Goal: Information Seeking & Learning: Learn about a topic

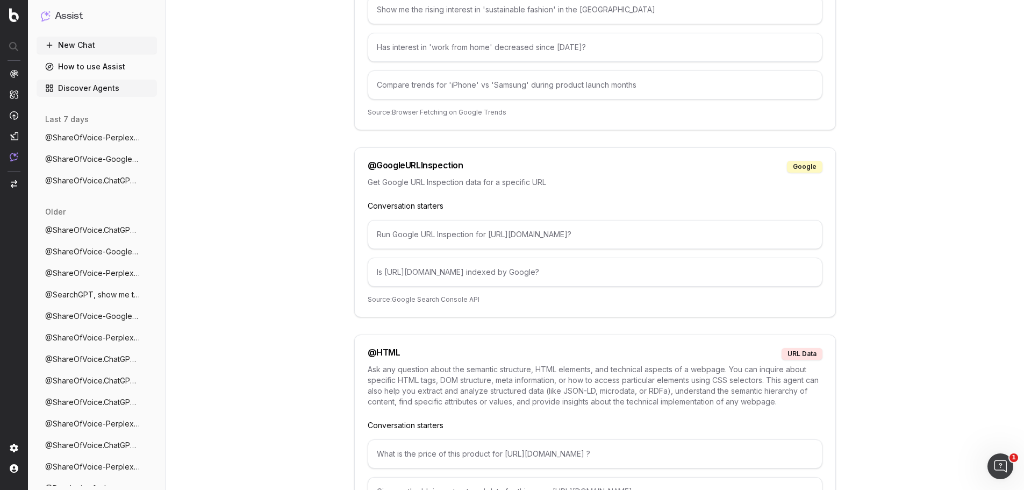
scroll to position [1989, 0]
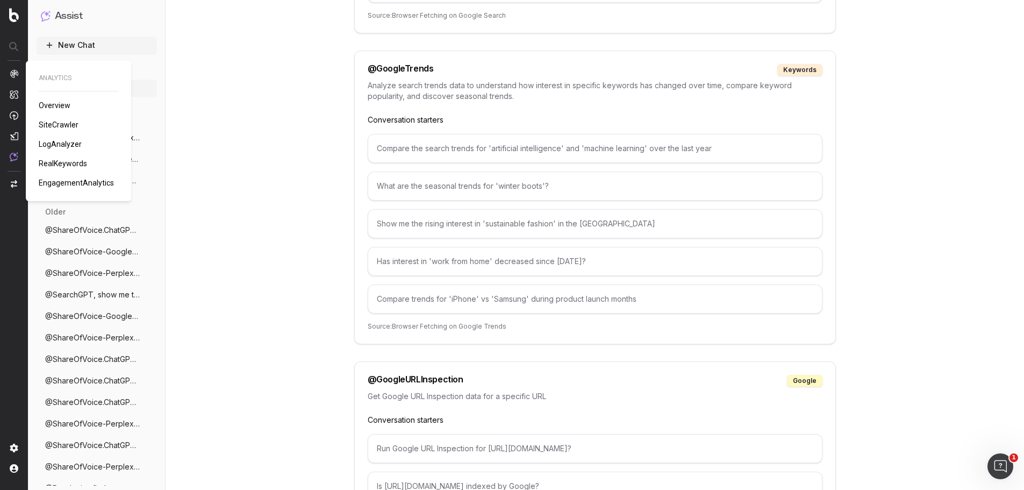
click at [57, 121] on span "SiteCrawler" at bounding box center [59, 124] width 40 height 9
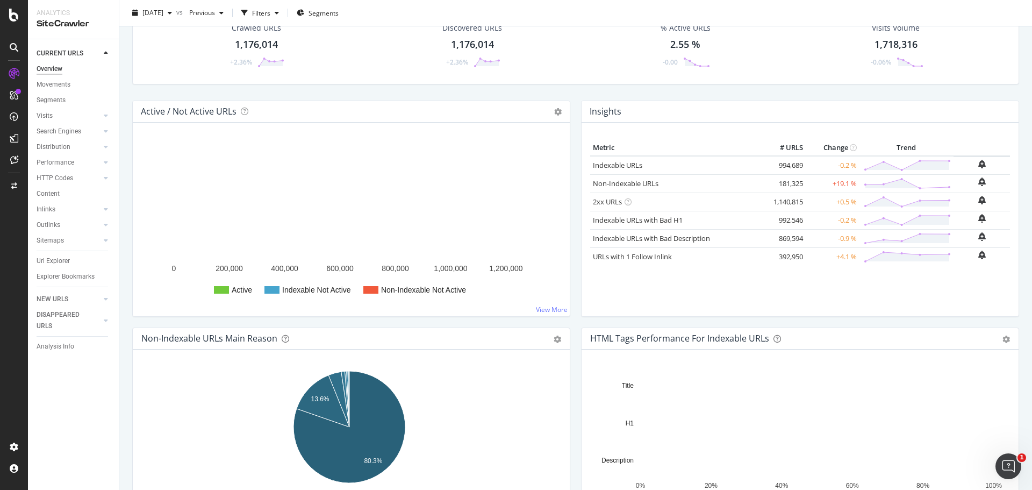
scroll to position [54, 0]
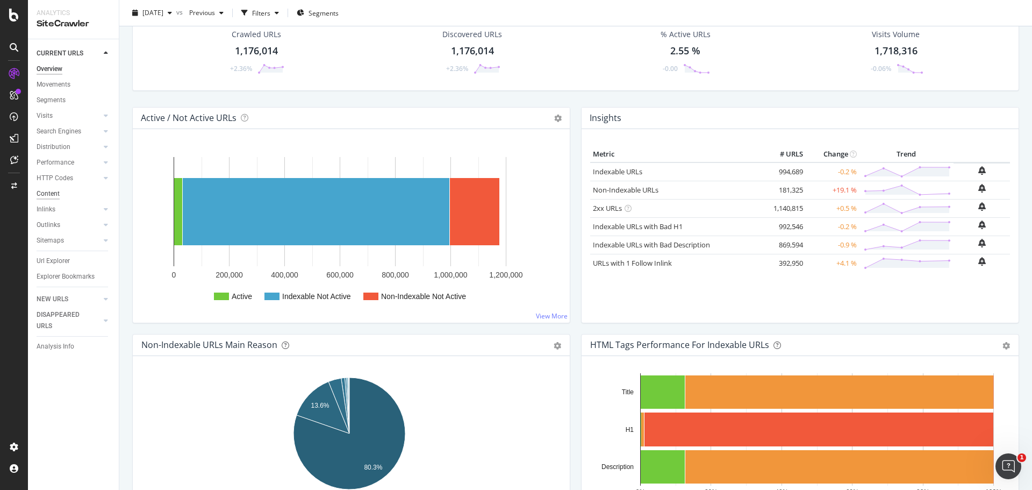
click at [51, 191] on div "Content" at bounding box center [48, 193] width 23 height 11
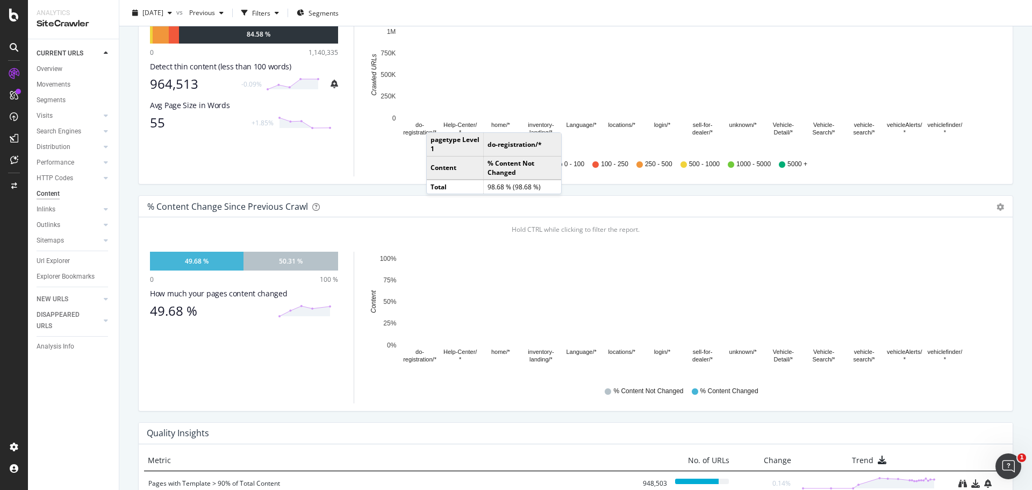
scroll to position [226, 0]
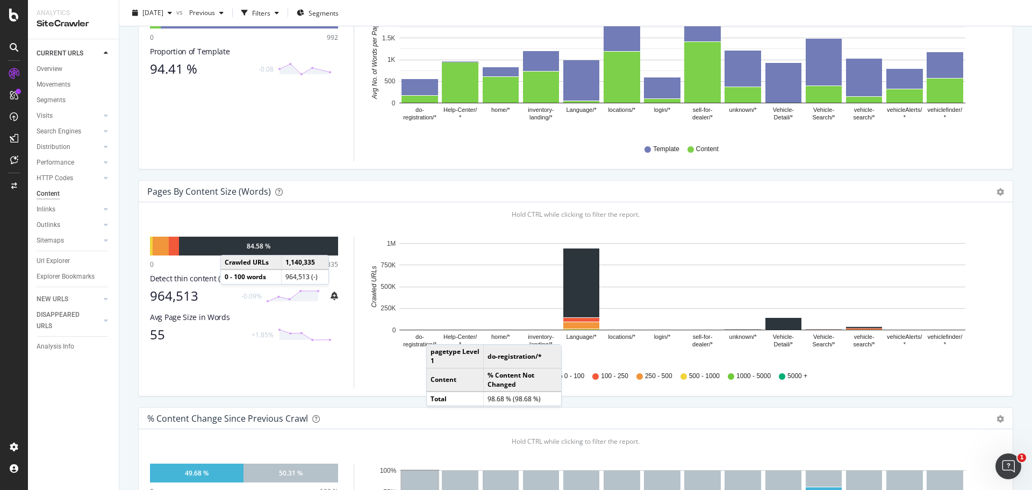
click at [231, 244] on div "84.58 %" at bounding box center [258, 245] width 159 height 19
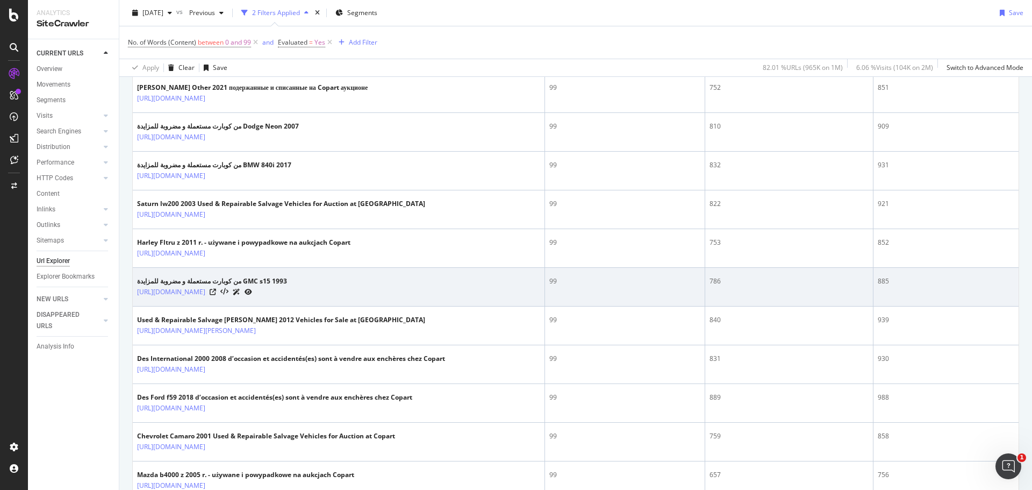
scroll to position [215, 0]
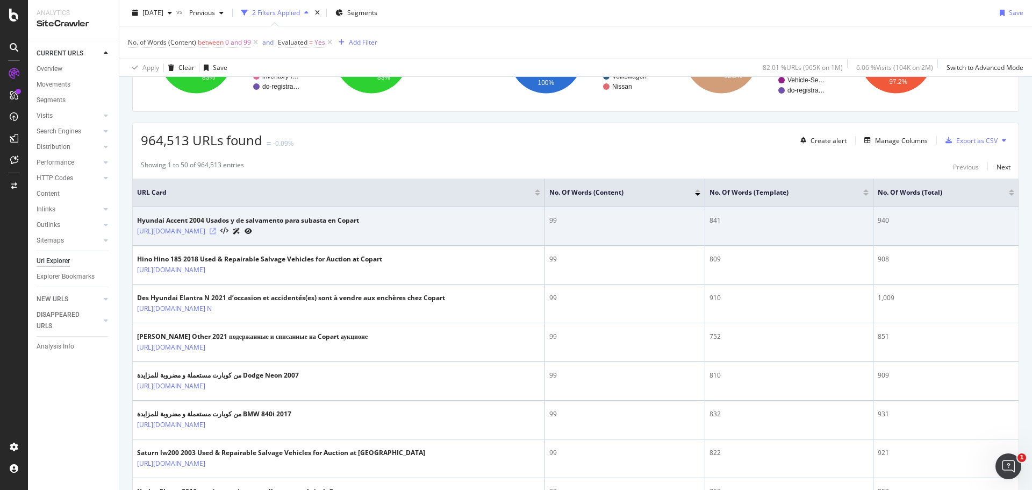
click at [216, 228] on icon at bounding box center [213, 231] width 6 height 6
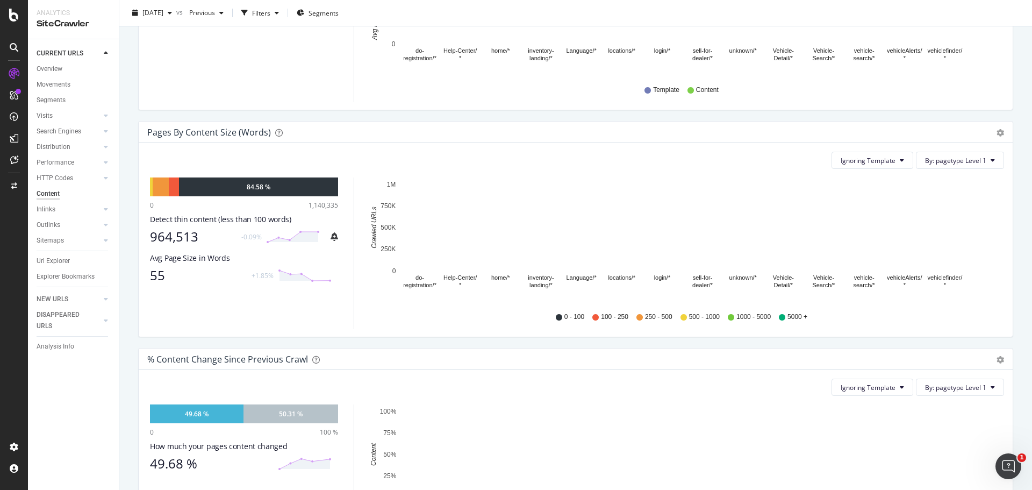
scroll to position [279, 0]
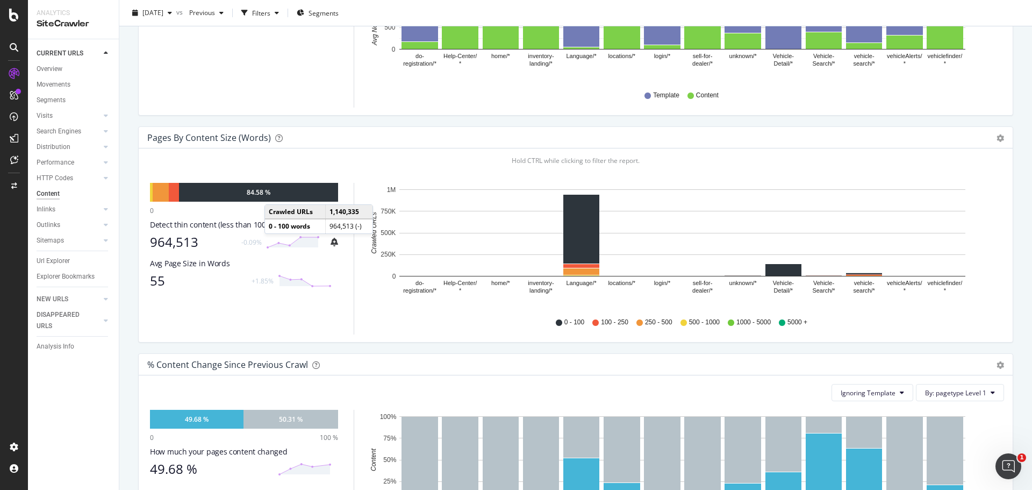
drag, startPoint x: 275, startPoint y: 193, endPoint x: 263, endPoint y: 190, distance: 12.8
click at [263, 190] on div "84.58 %" at bounding box center [259, 192] width 24 height 9
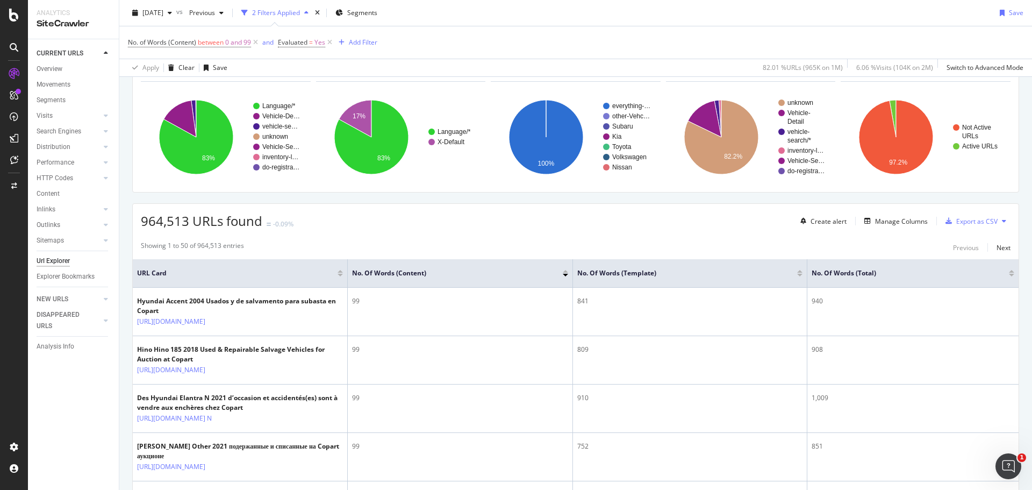
scroll to position [269, 0]
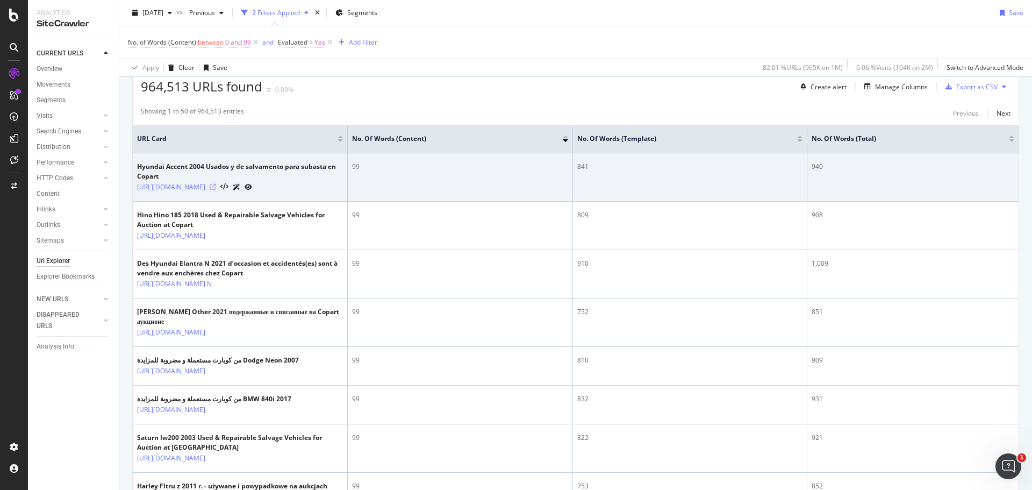
click at [216, 190] on icon at bounding box center [213, 187] width 6 height 6
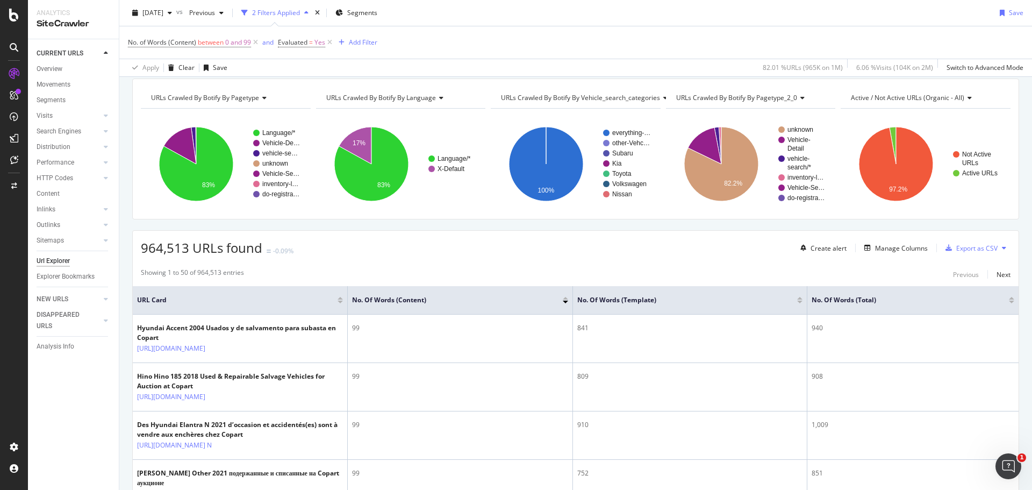
scroll to position [0, 0]
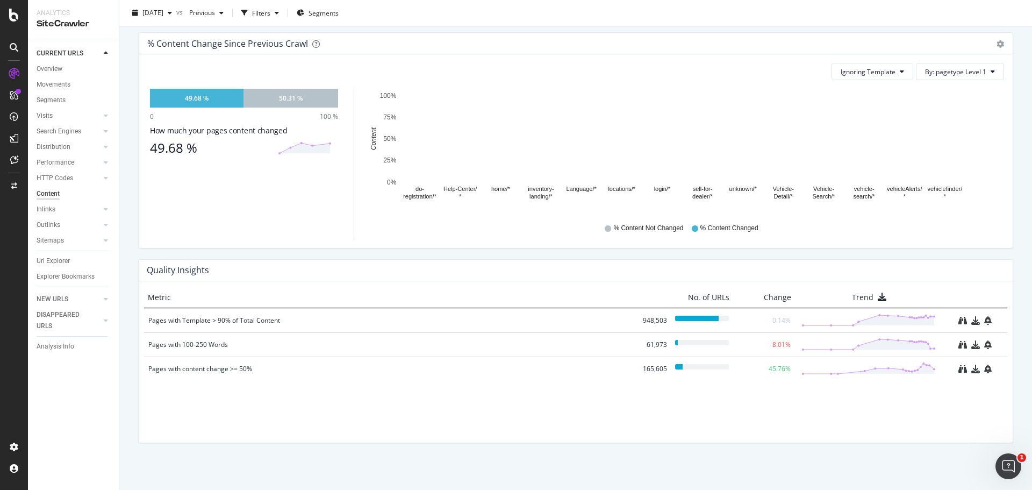
scroll to position [602, 0]
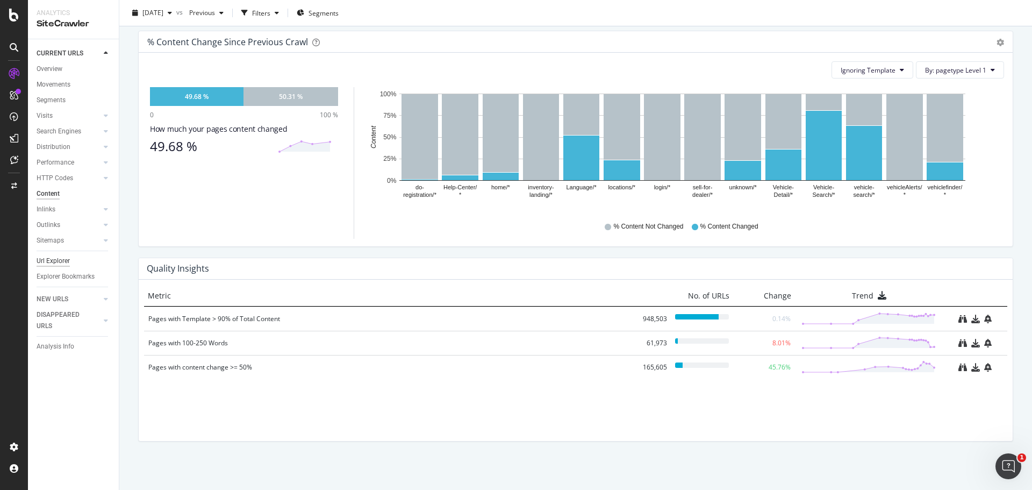
click at [56, 260] on div "Url Explorer" at bounding box center [53, 260] width 33 height 11
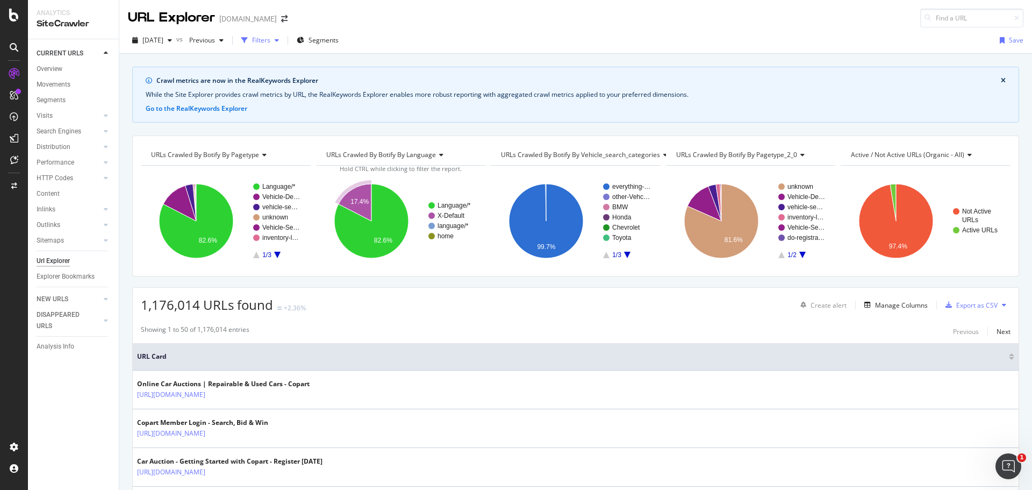
click at [270, 40] on div "Filters" at bounding box center [261, 39] width 18 height 9
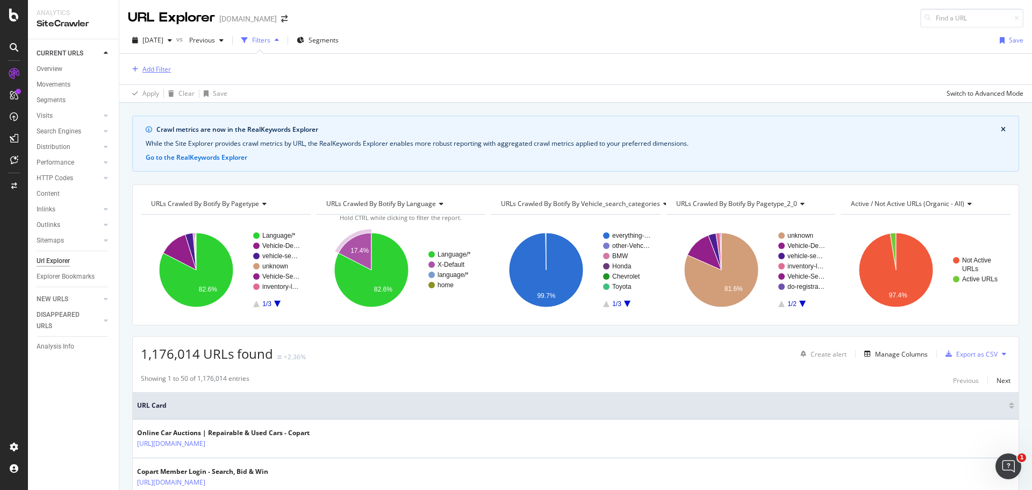
click at [166, 69] on div "Add Filter" at bounding box center [156, 68] width 28 height 9
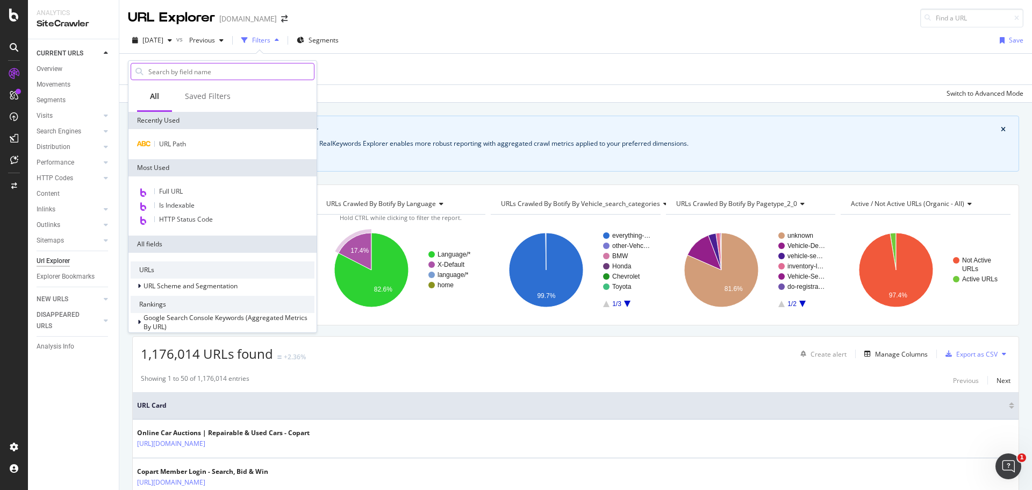
click at [203, 73] on input "text" at bounding box center [230, 71] width 167 height 16
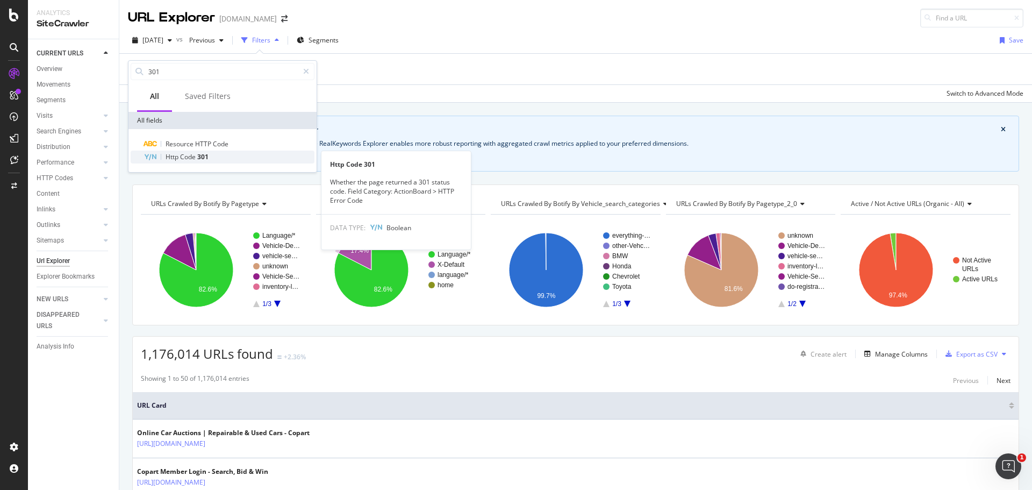
type input "301"
click at [196, 155] on span "Code" at bounding box center [188, 156] width 17 height 9
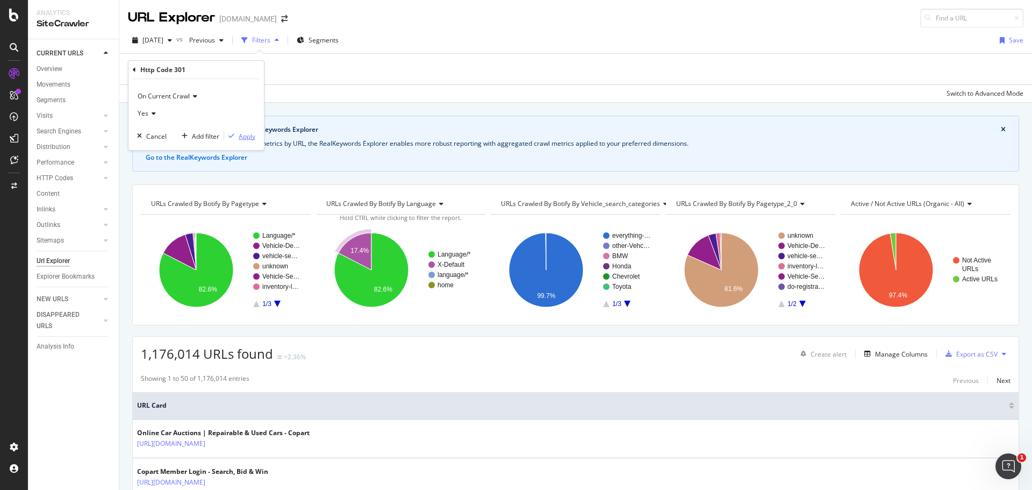
click at [247, 138] on div "Apply" at bounding box center [247, 136] width 17 height 9
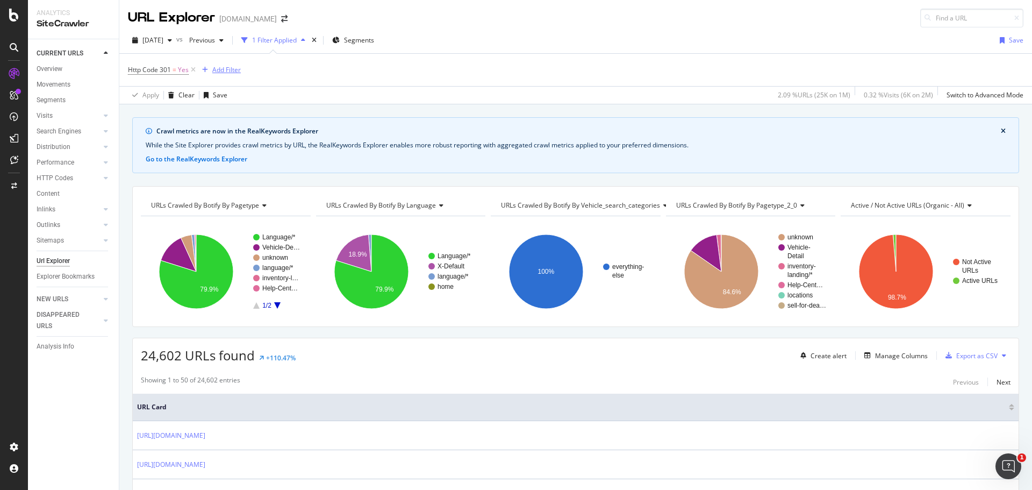
click at [238, 73] on div "Add Filter" at bounding box center [226, 69] width 28 height 9
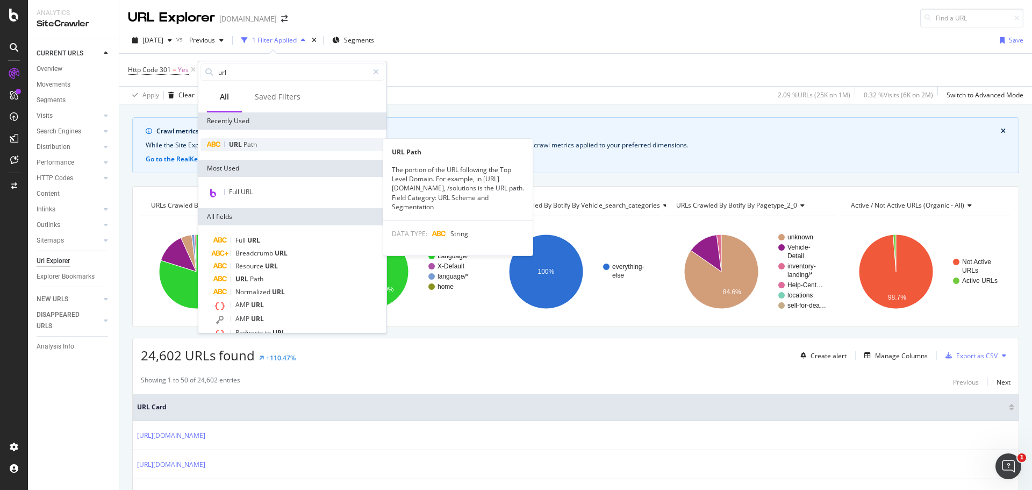
type input "url"
click at [293, 143] on div "URL Path" at bounding box center [292, 144] width 184 height 13
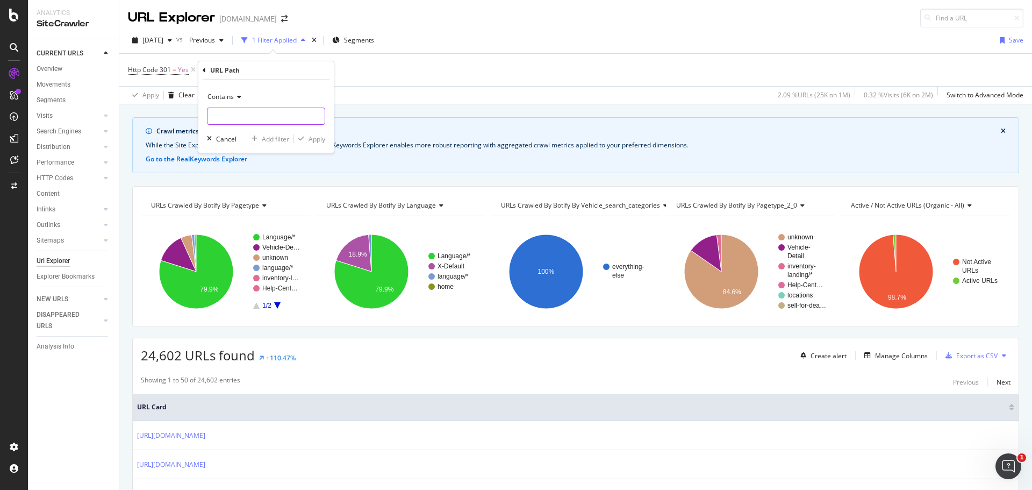
click at [244, 117] on input "text" at bounding box center [265, 115] width 117 height 17
type input "/lot/"
click at [304, 139] on icon "button" at bounding box center [301, 138] width 6 height 6
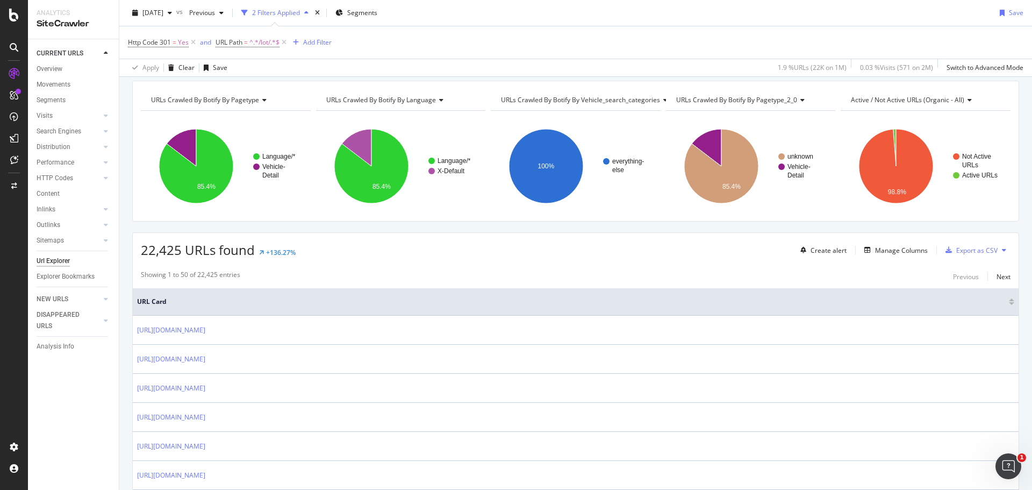
scroll to position [101, 0]
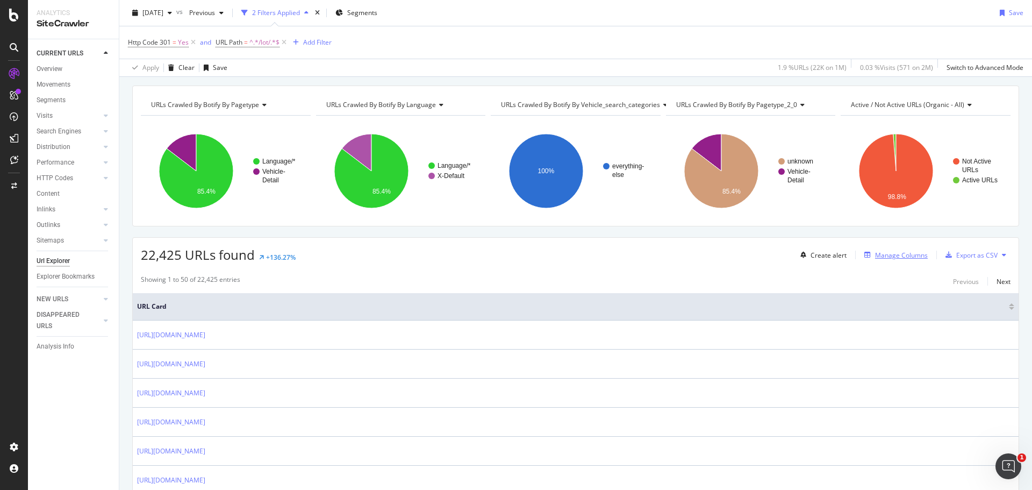
click at [888, 259] on div "Manage Columns" at bounding box center [901, 254] width 53 height 9
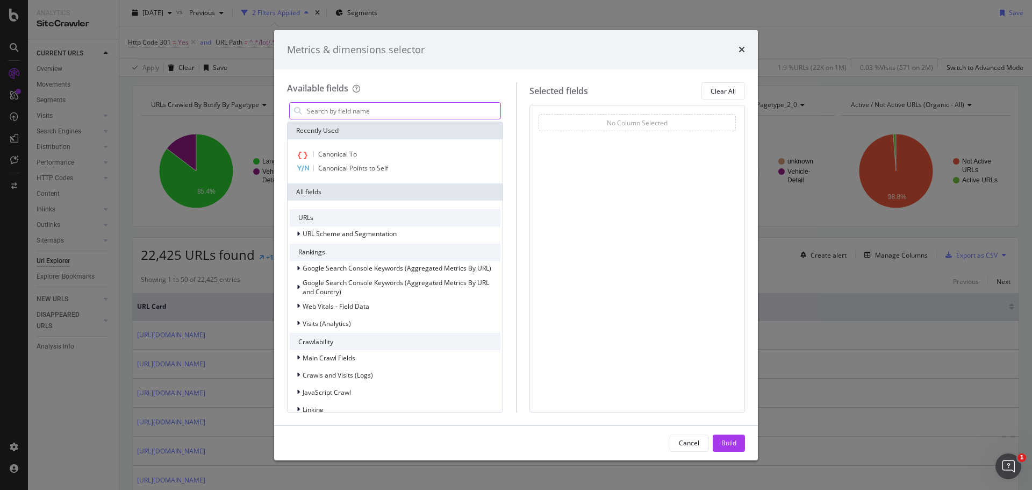
click at [421, 113] on input "modal" at bounding box center [403, 111] width 195 height 16
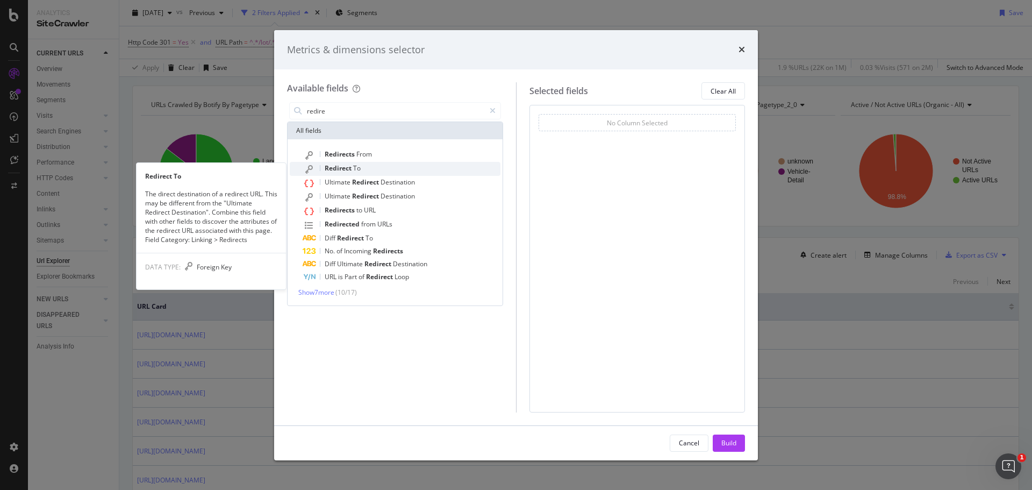
type input "redire"
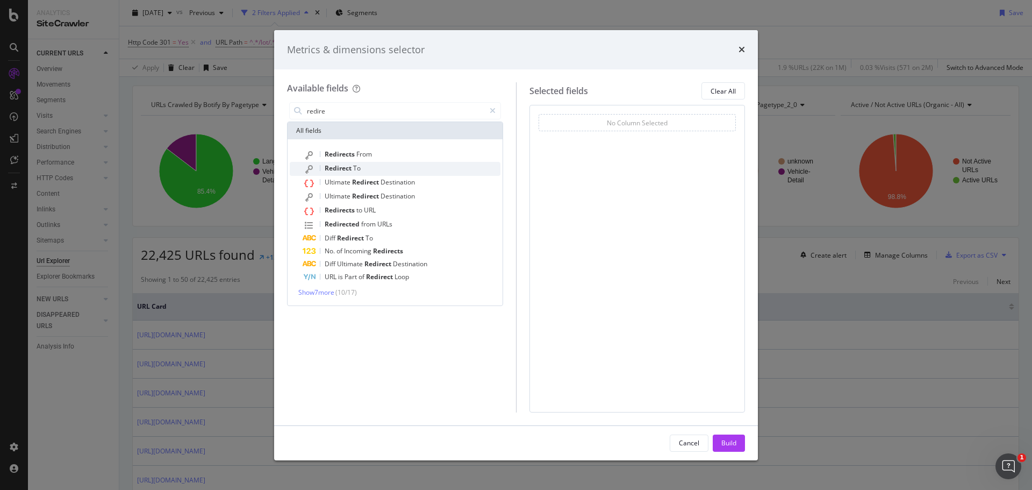
click at [368, 173] on div "Redirect To" at bounding box center [402, 169] width 198 height 14
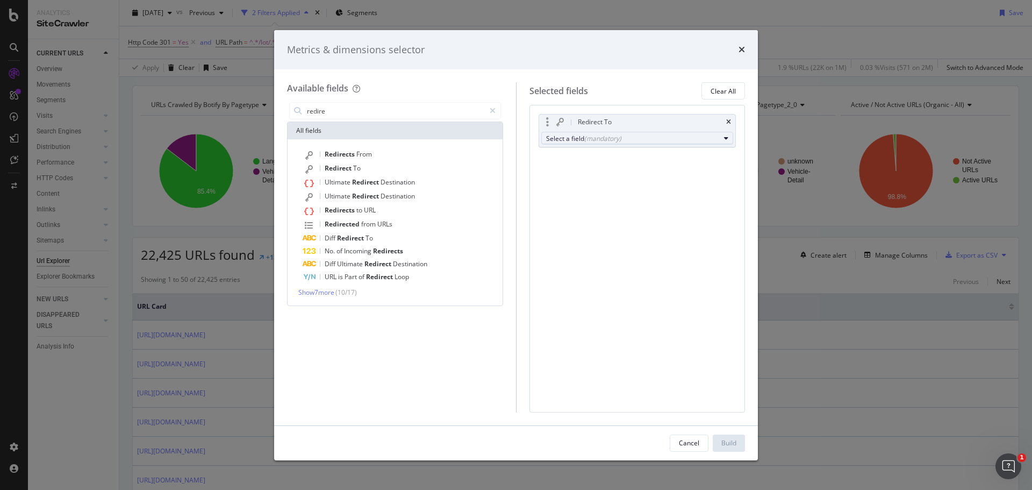
click at [592, 139] on div "(mandatory)" at bounding box center [602, 138] width 37 height 9
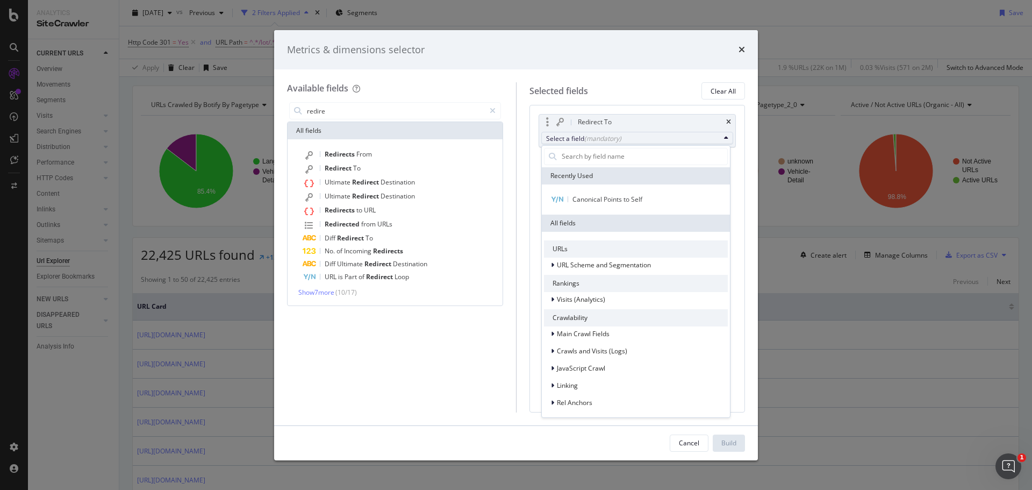
click at [592, 139] on div "(mandatory)" at bounding box center [602, 138] width 37 height 9
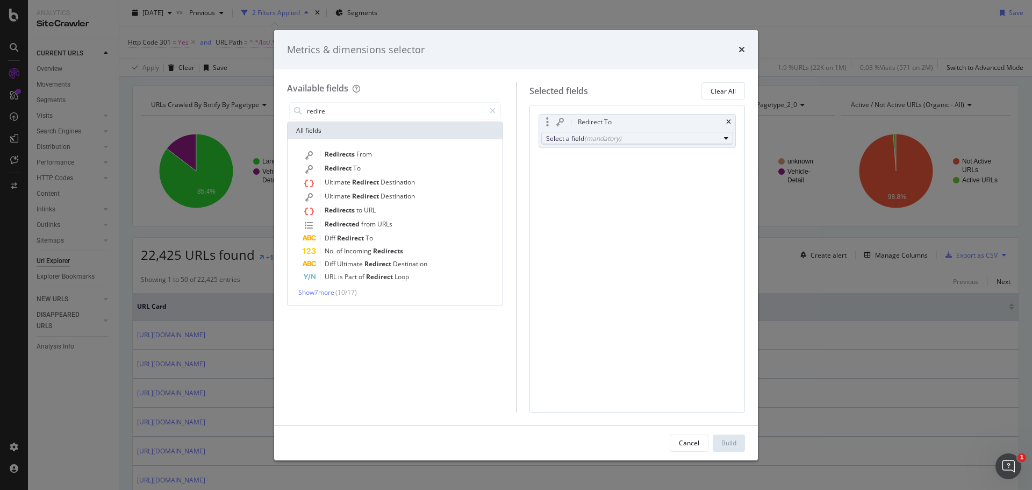
click at [629, 134] on div "Select a field (mandatory)" at bounding box center [633, 138] width 174 height 9
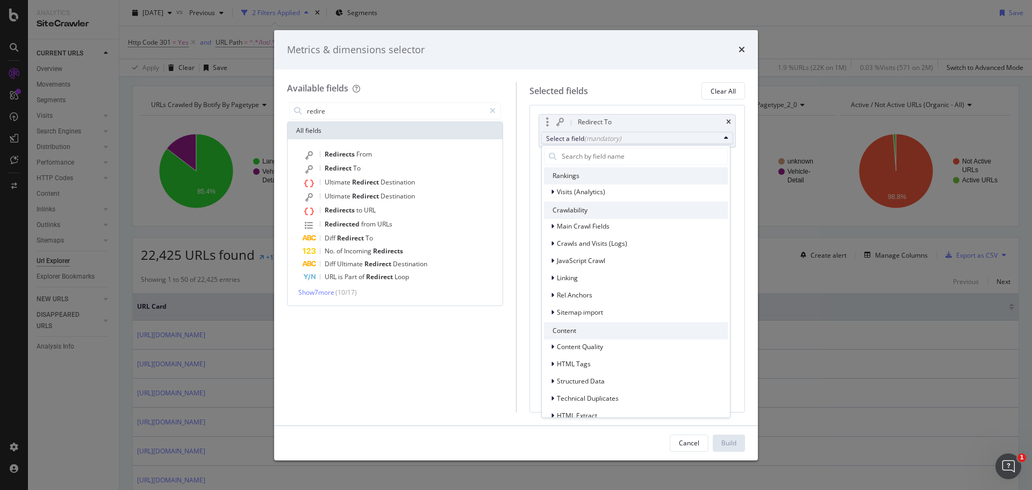
scroll to position [156, 0]
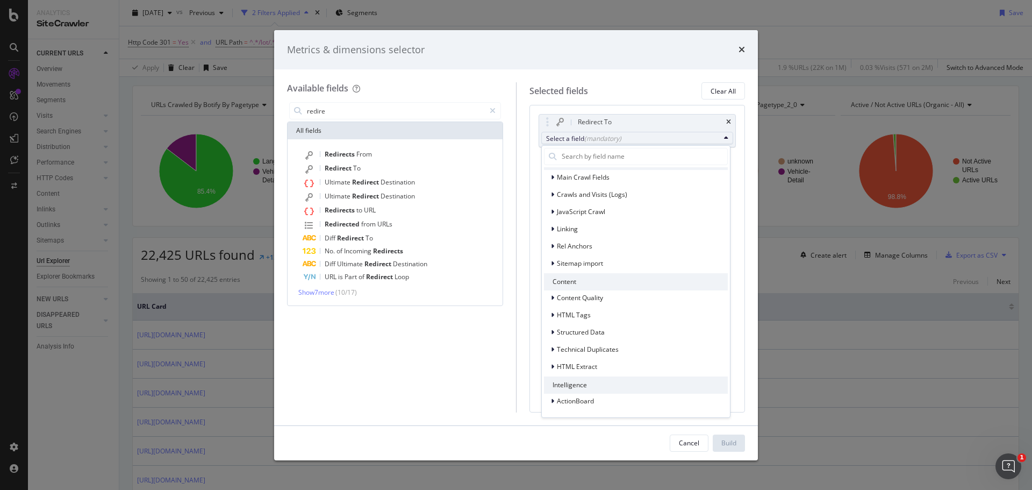
click at [609, 447] on div "Cancel Build" at bounding box center [516, 442] width 458 height 17
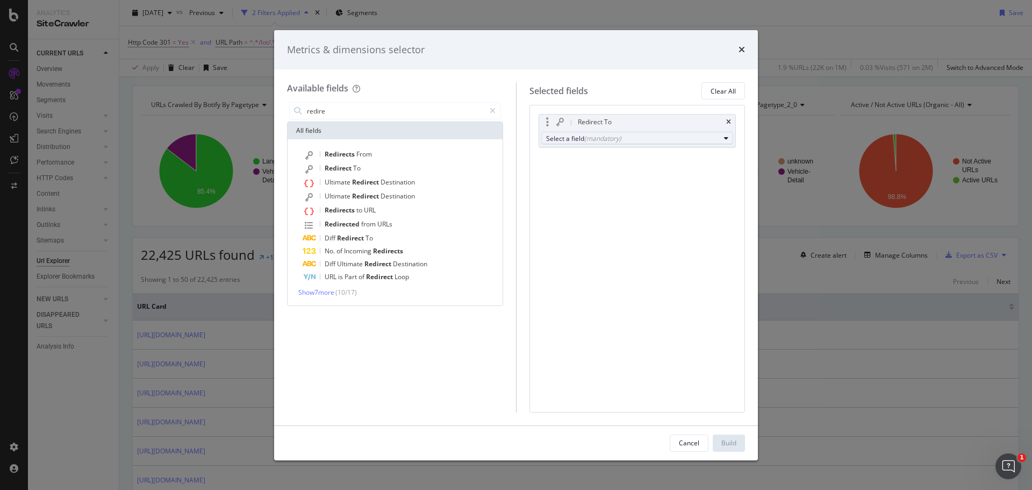
click at [570, 139] on div "Select a field (mandatory)" at bounding box center [633, 138] width 174 height 9
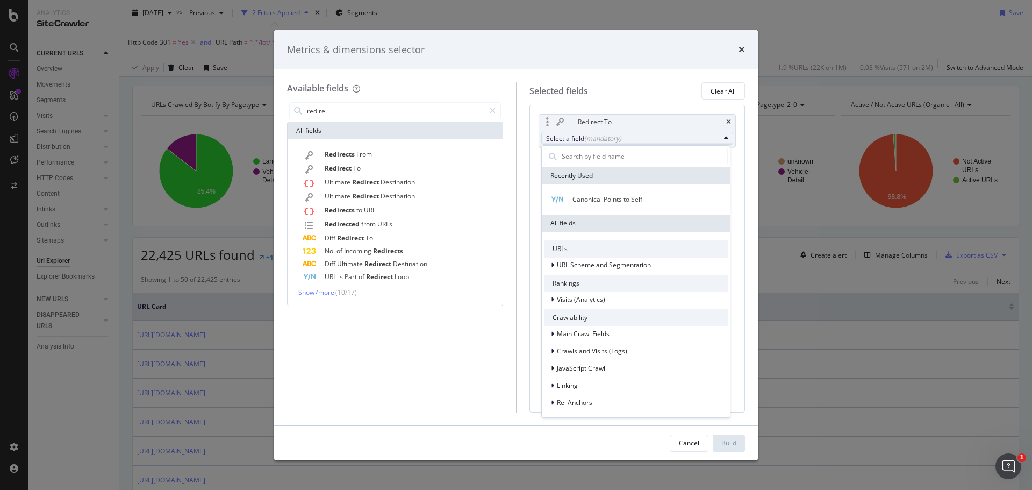
click at [597, 247] on div "URLs" at bounding box center [636, 248] width 184 height 17
click at [593, 266] on span "URL Scheme and Segmentation" at bounding box center [604, 264] width 94 height 9
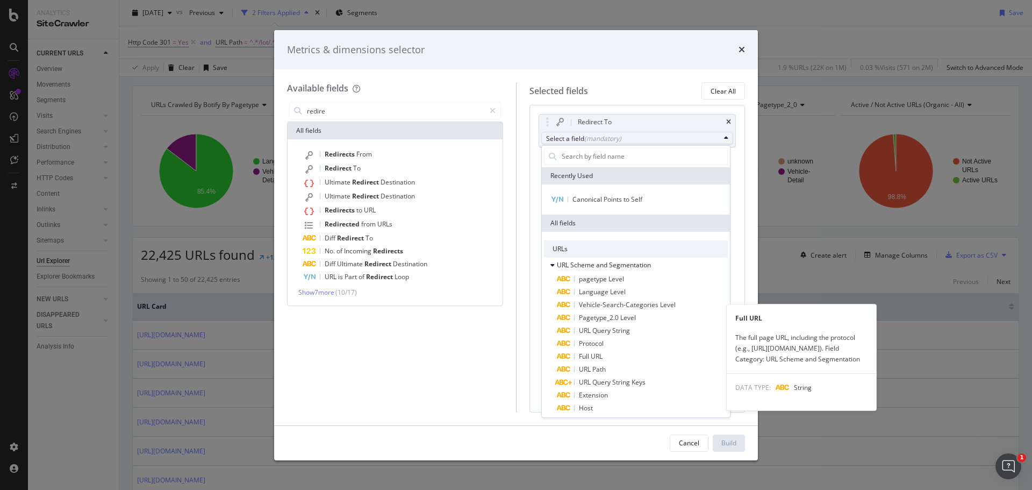
click at [604, 355] on span "Full URL" at bounding box center [642, 356] width 171 height 13
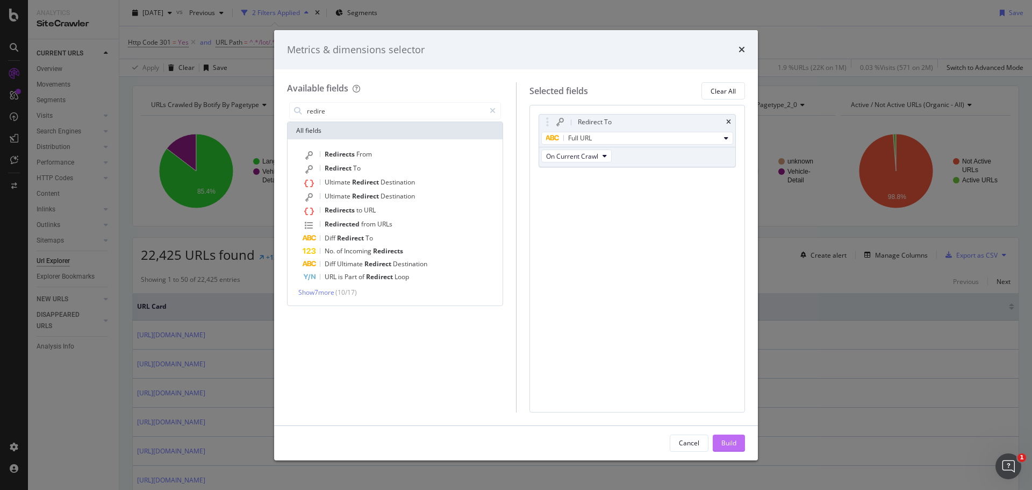
click at [718, 439] on button "Build" at bounding box center [729, 442] width 32 height 17
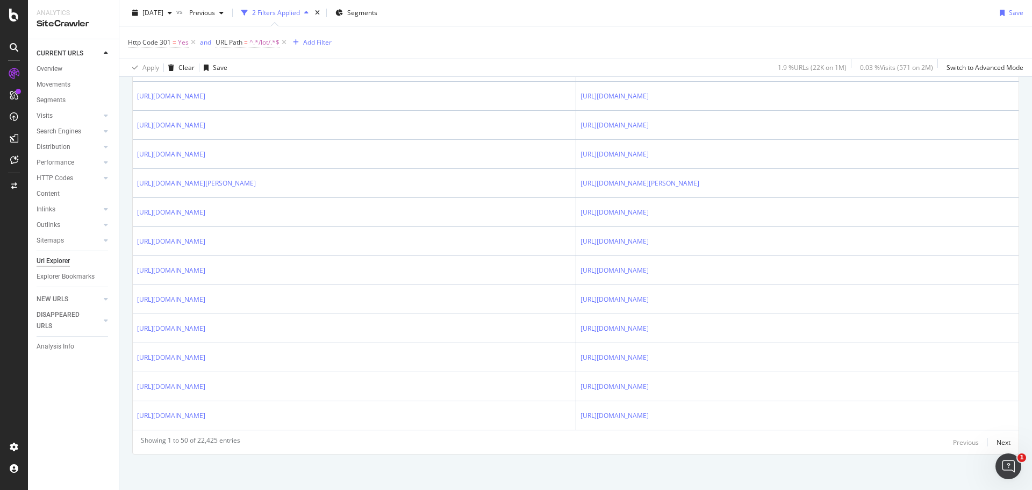
scroll to position [1445, 0]
click at [996, 436] on div "Next" at bounding box center [1003, 439] width 14 height 9
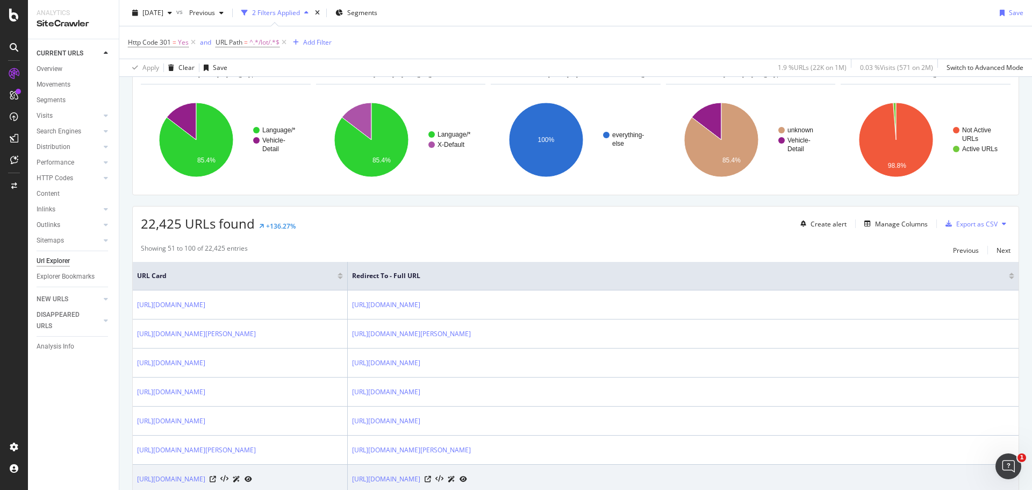
scroll to position [0, 0]
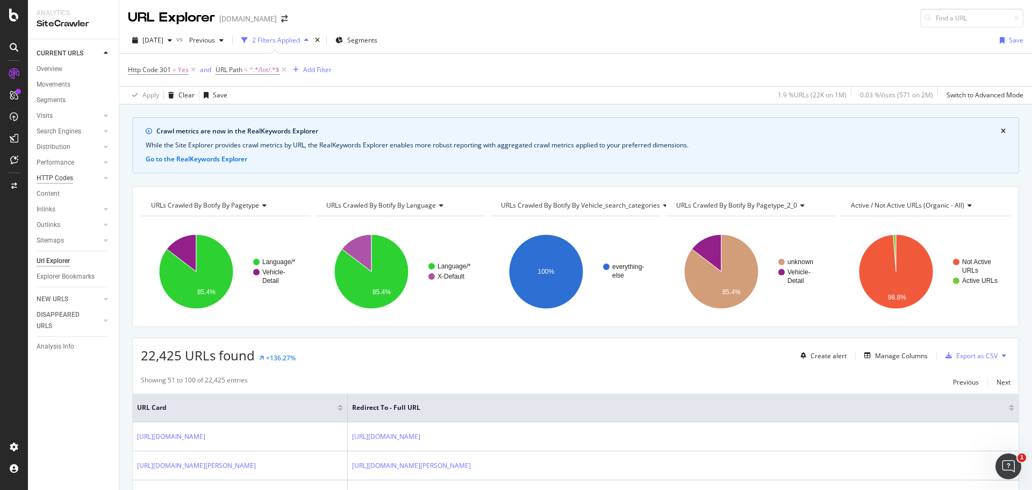
click at [66, 180] on div "HTTP Codes" at bounding box center [55, 178] width 37 height 11
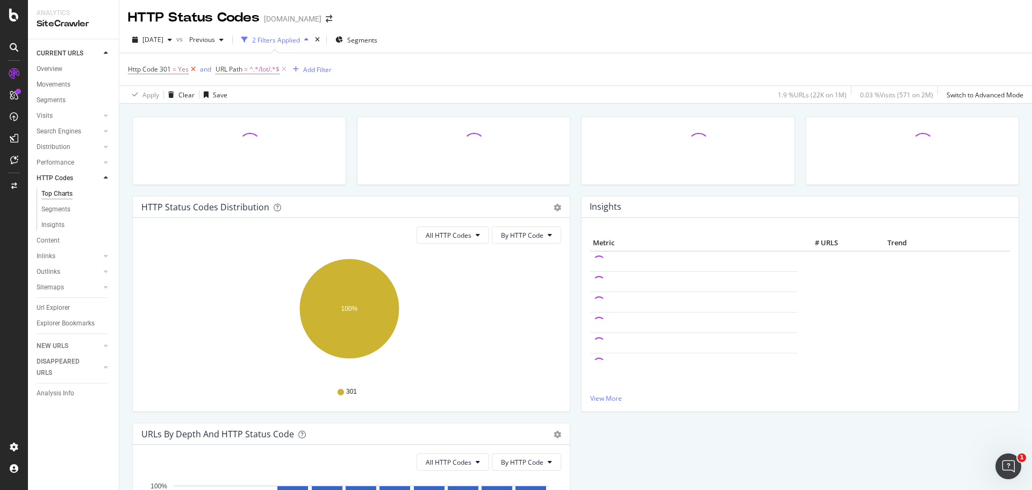
click at [193, 69] on icon at bounding box center [193, 69] width 9 height 11
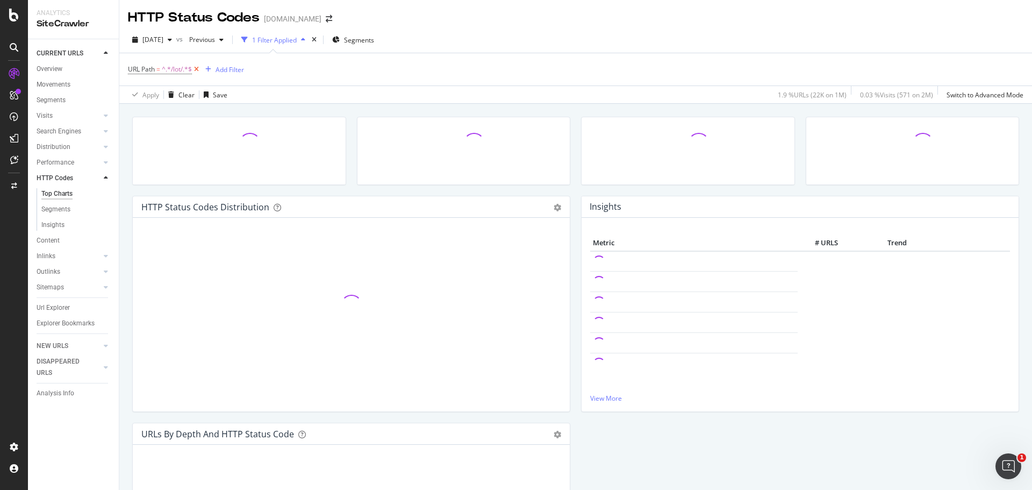
click at [198, 69] on icon at bounding box center [196, 69] width 9 height 11
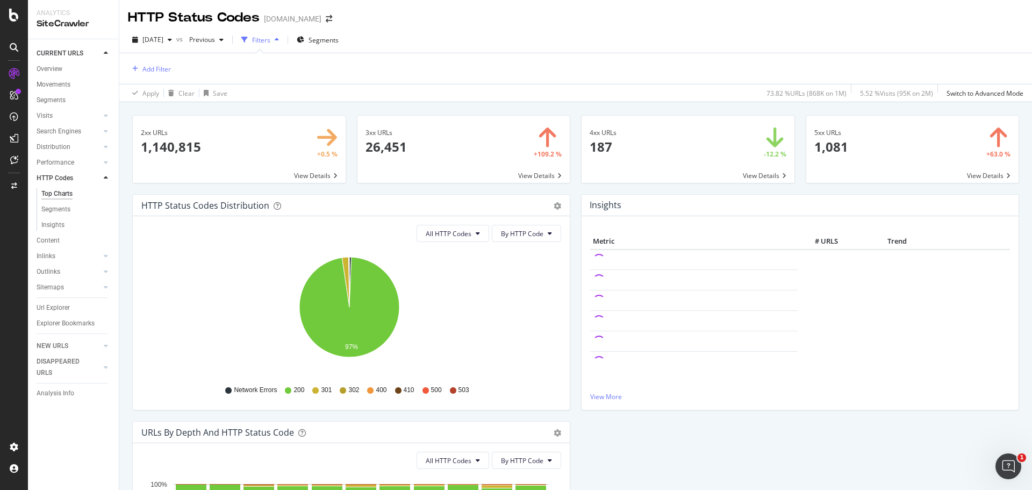
click at [526, 176] on span at bounding box center [463, 149] width 213 height 67
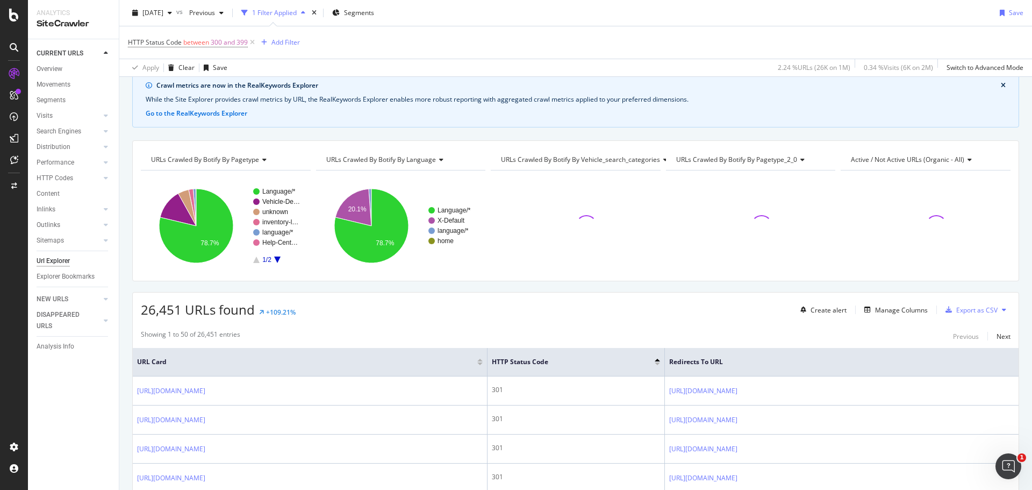
scroll to position [215, 0]
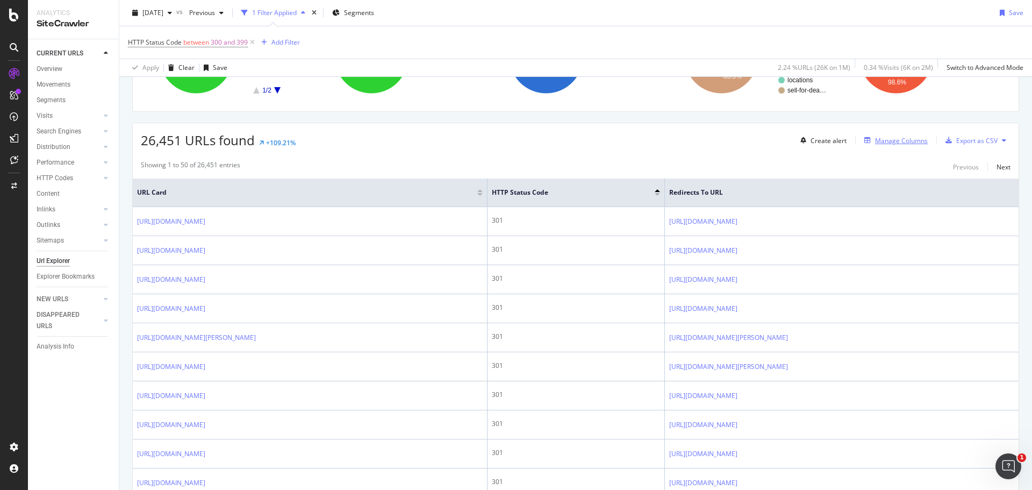
click at [878, 143] on div "Manage Columns" at bounding box center [901, 140] width 53 height 9
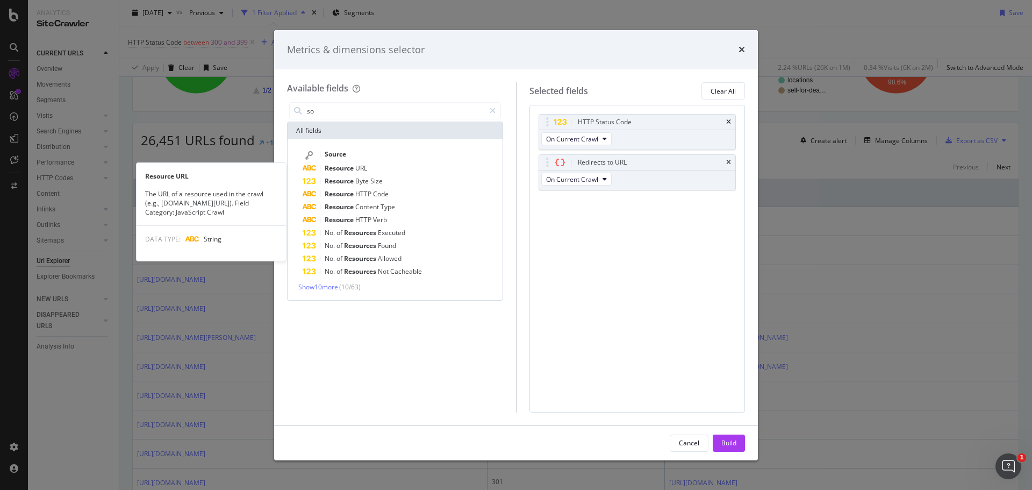
type input "s"
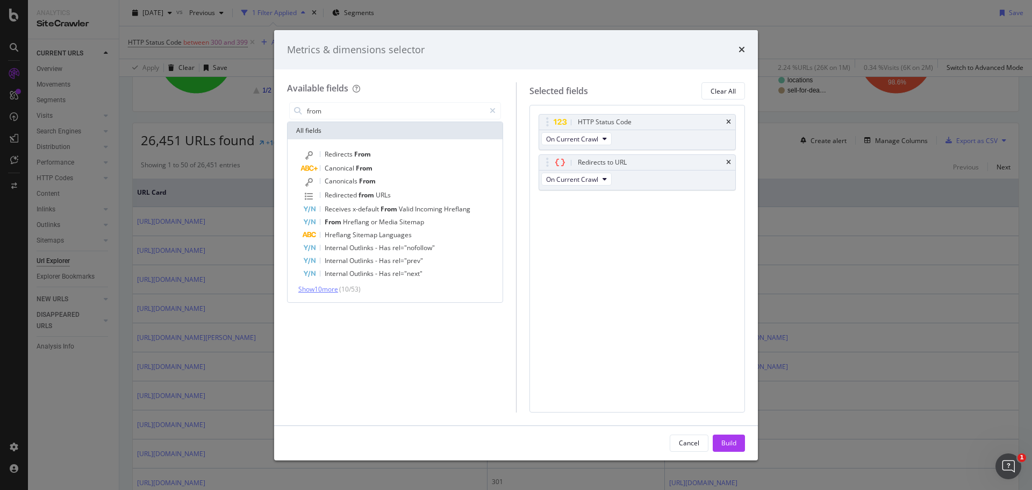
click at [313, 288] on span "Show 10 more" at bounding box center [318, 288] width 40 height 9
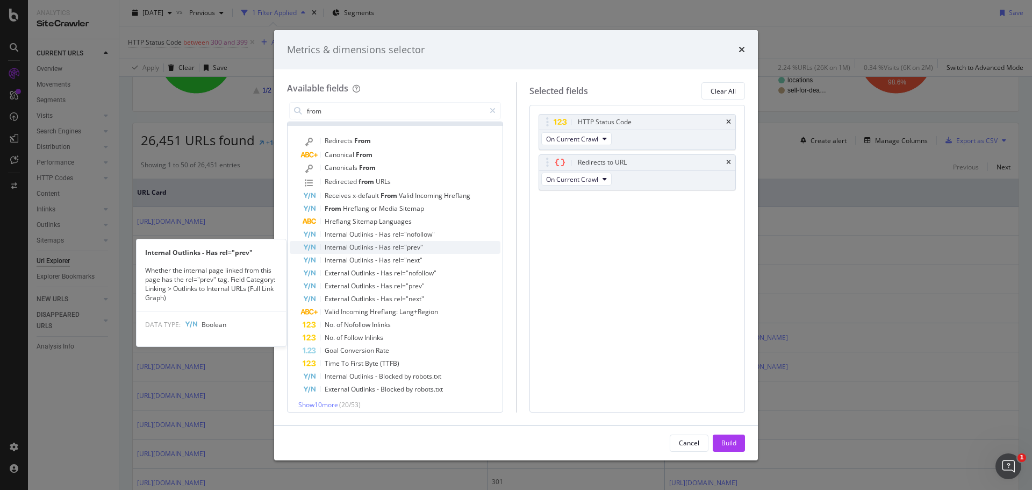
scroll to position [19, 0]
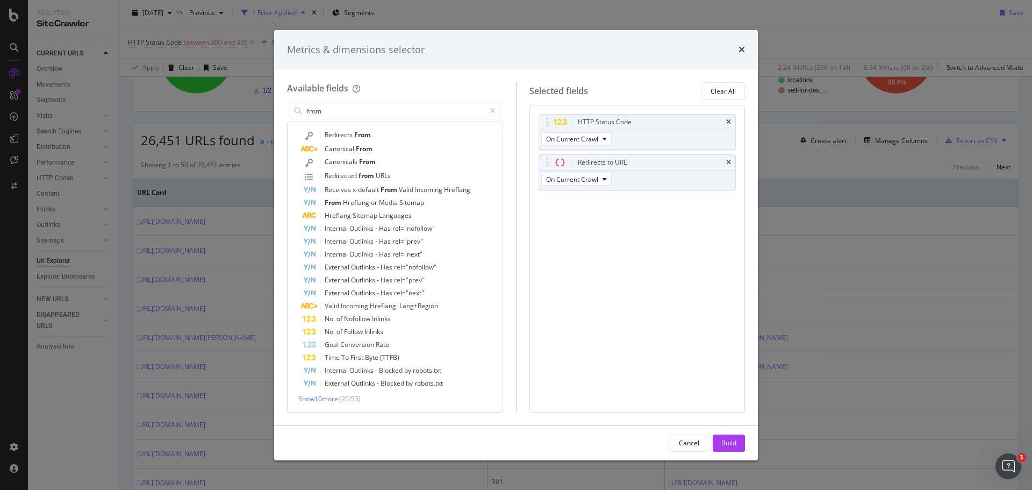
click at [349, 399] on span "( 20 / 53 )" at bounding box center [349, 398] width 21 height 9
click at [336, 398] on span "Show 10 more" at bounding box center [318, 398] width 40 height 9
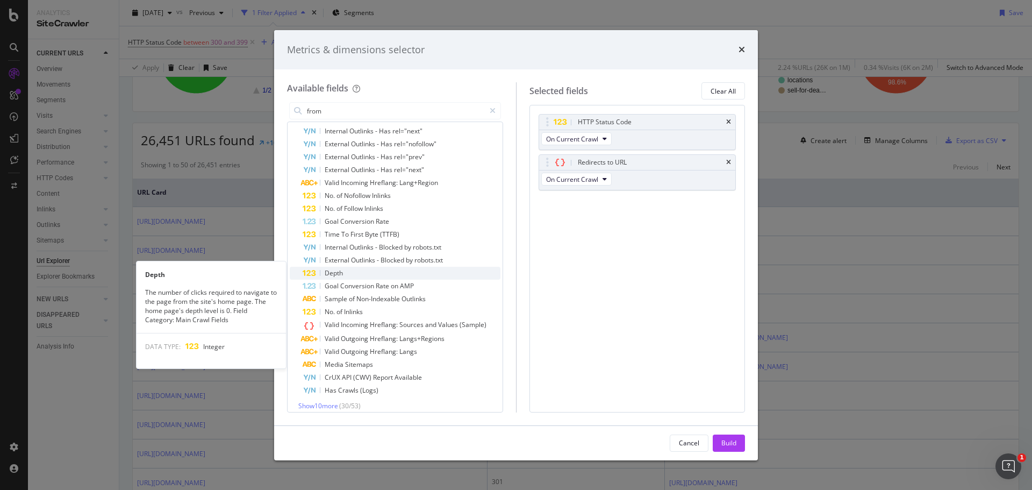
scroll to position [149, 0]
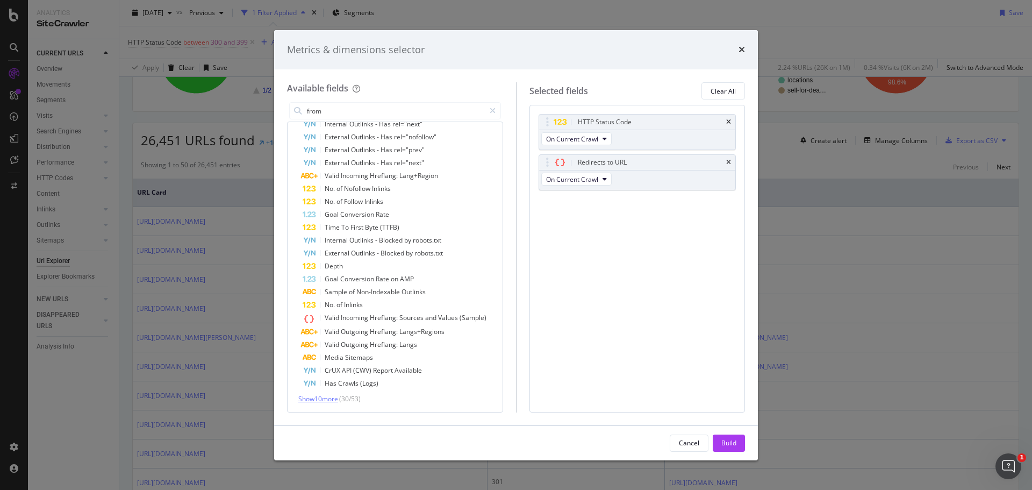
click at [328, 397] on span "Show 10 more" at bounding box center [318, 398] width 40 height 9
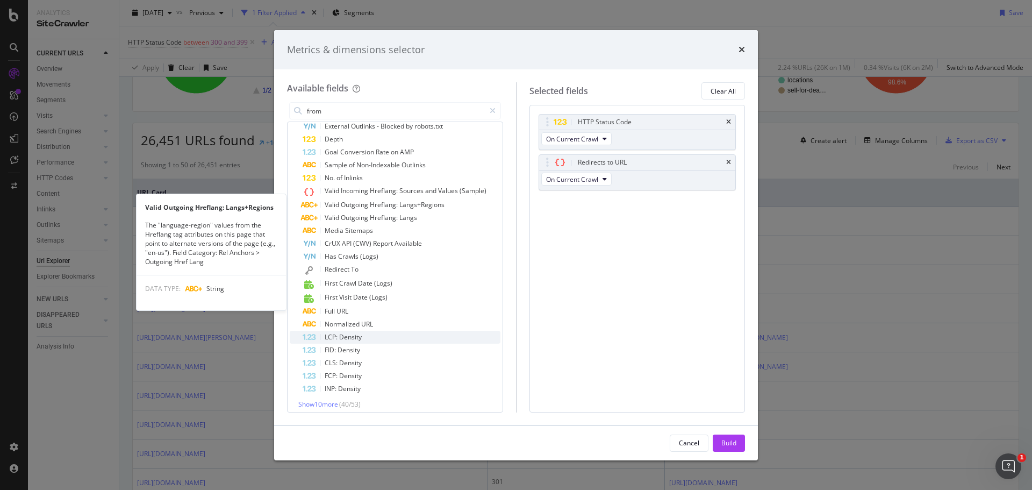
scroll to position [282, 0]
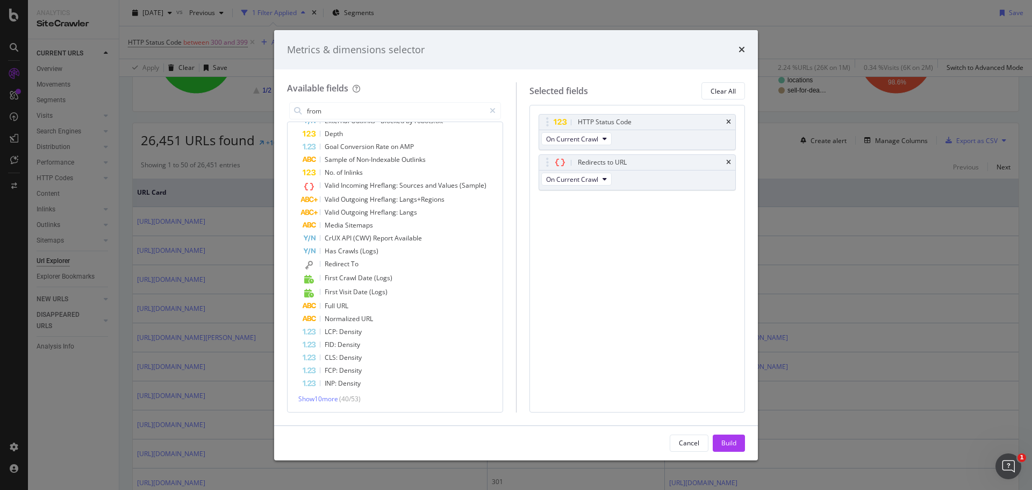
click at [321, 404] on div "Redirects From Canonical From Canonicals From Redirected from URLs Receives x-d…" at bounding box center [395, 135] width 215 height 554
click at [322, 400] on span "Show 10 more" at bounding box center [318, 398] width 40 height 9
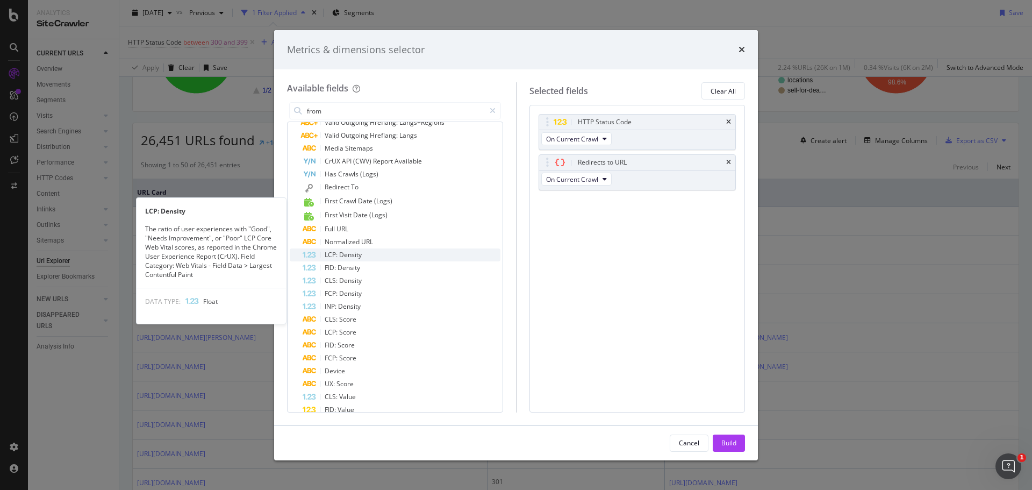
scroll to position [411, 0]
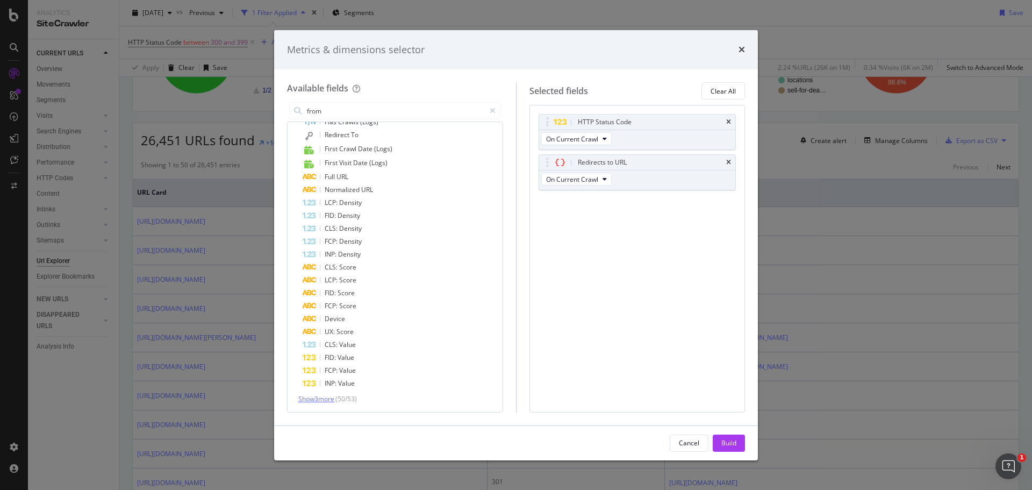
click at [318, 403] on span "Show 3 more" at bounding box center [316, 398] width 36 height 9
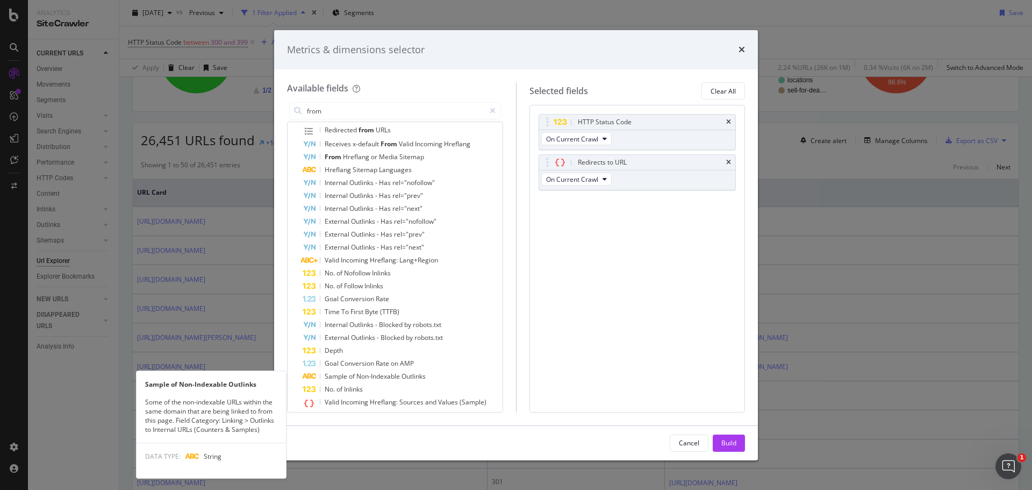
scroll to position [6, 0]
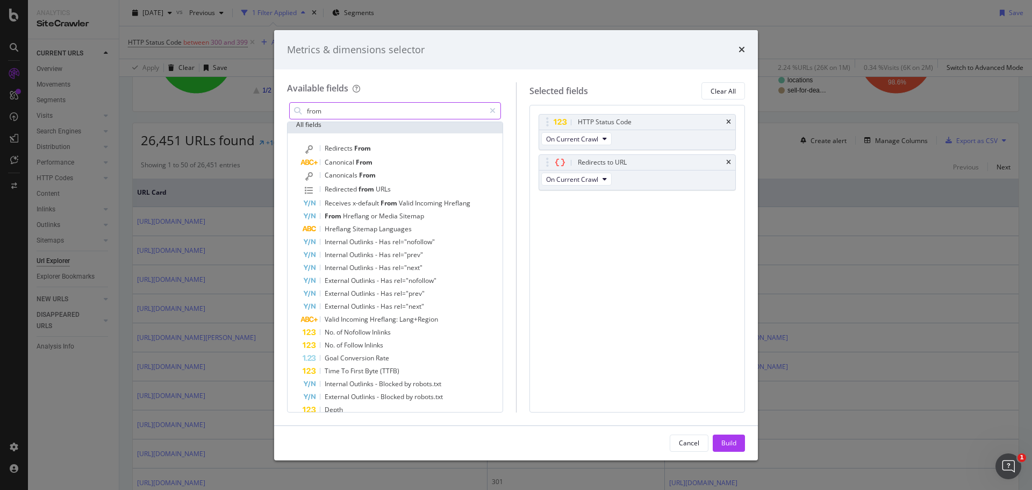
click at [354, 109] on input "from" at bounding box center [395, 111] width 179 height 16
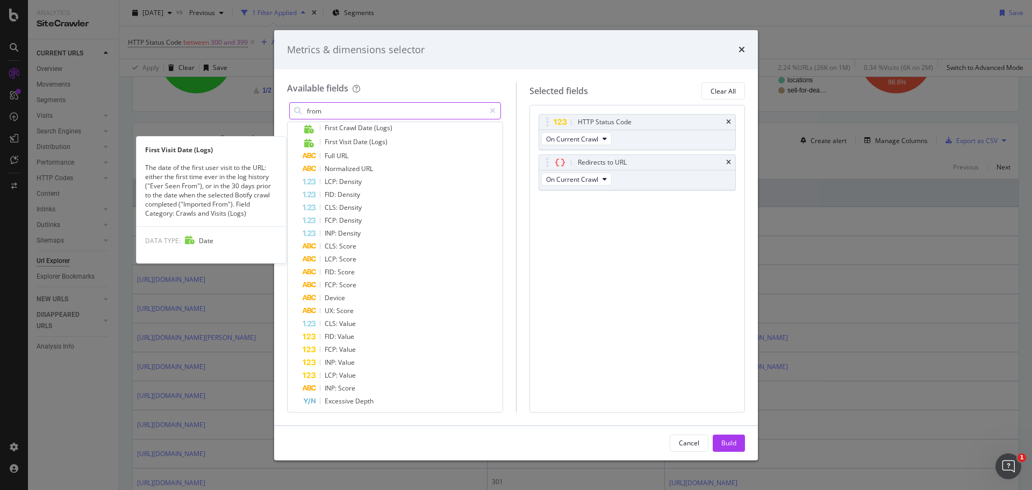
scroll to position [436, 0]
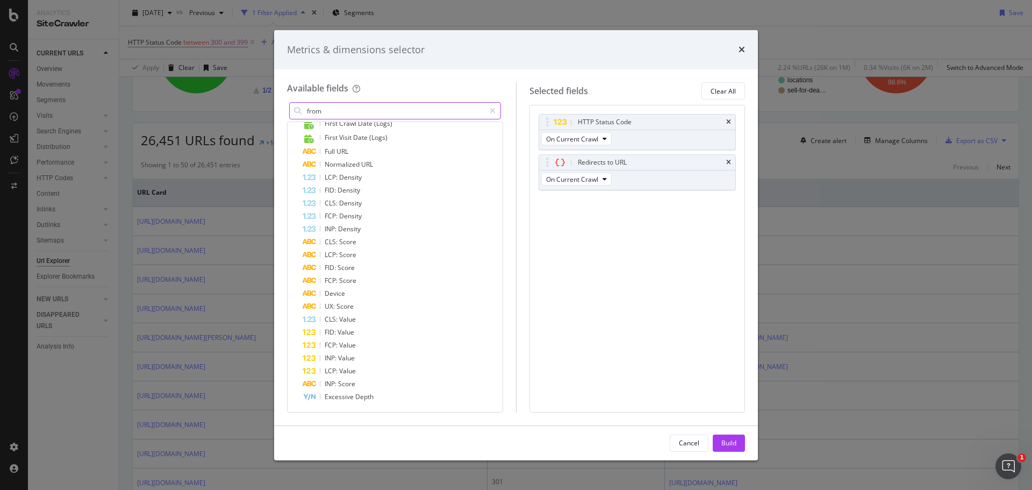
click at [350, 112] on input "from" at bounding box center [395, 111] width 179 height 16
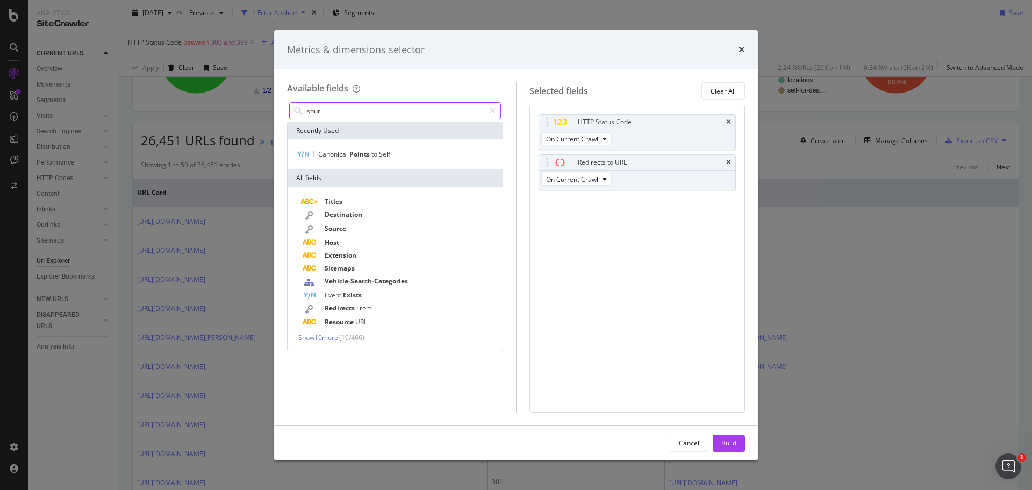
scroll to position [0, 0]
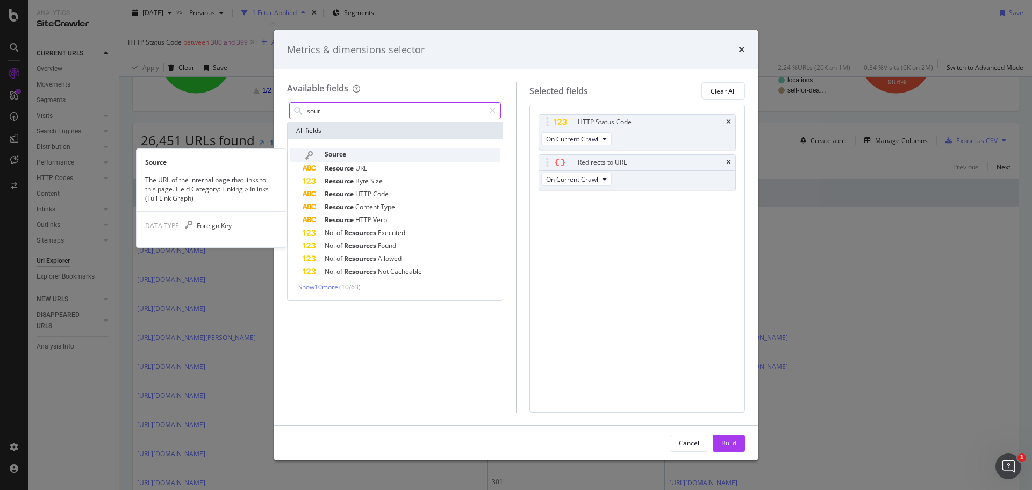
type input "sour"
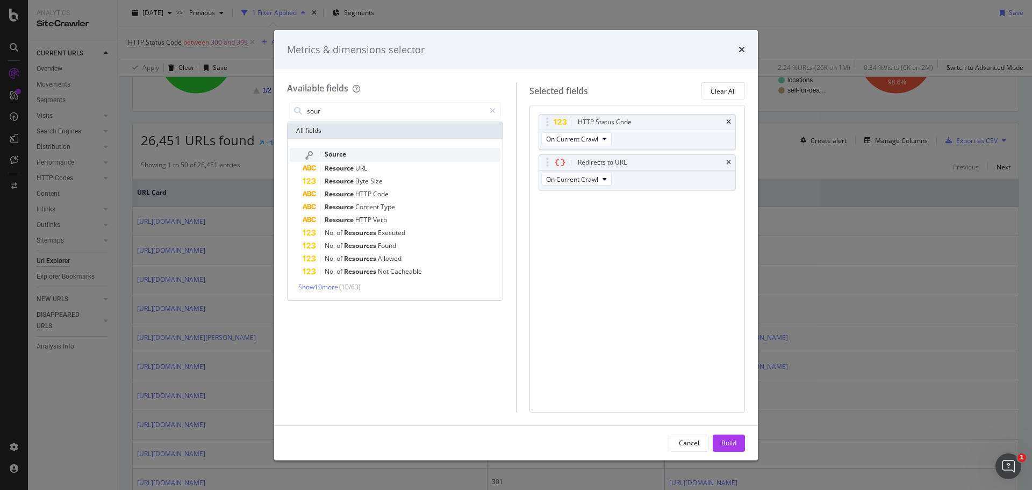
click at [328, 156] on span "Source" at bounding box center [335, 153] width 21 height 9
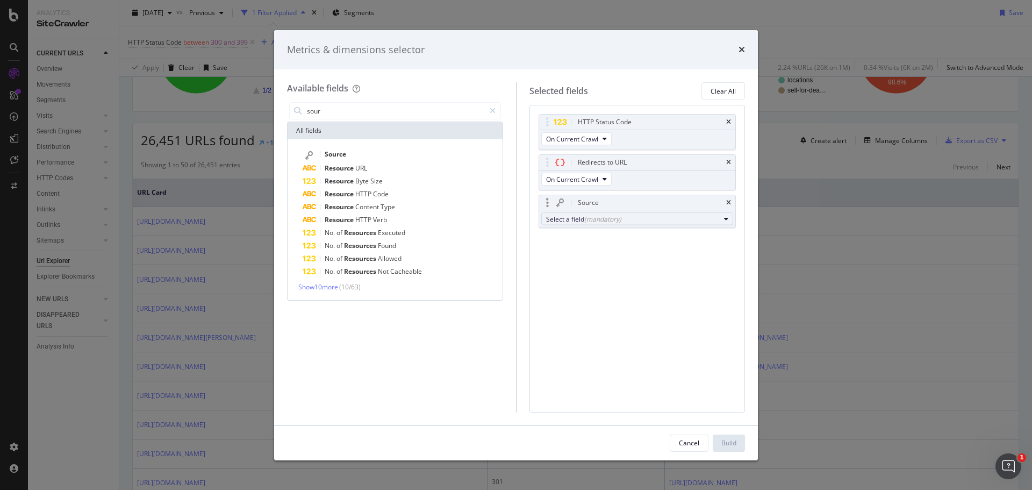
click at [593, 221] on div "(mandatory)" at bounding box center [602, 218] width 37 height 9
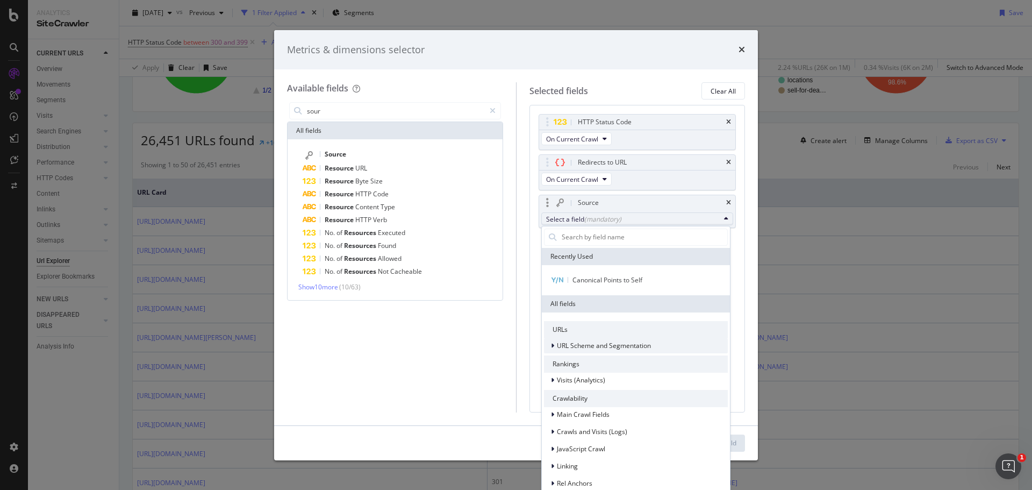
click at [592, 348] on span "URL Scheme and Segmentation" at bounding box center [604, 345] width 94 height 9
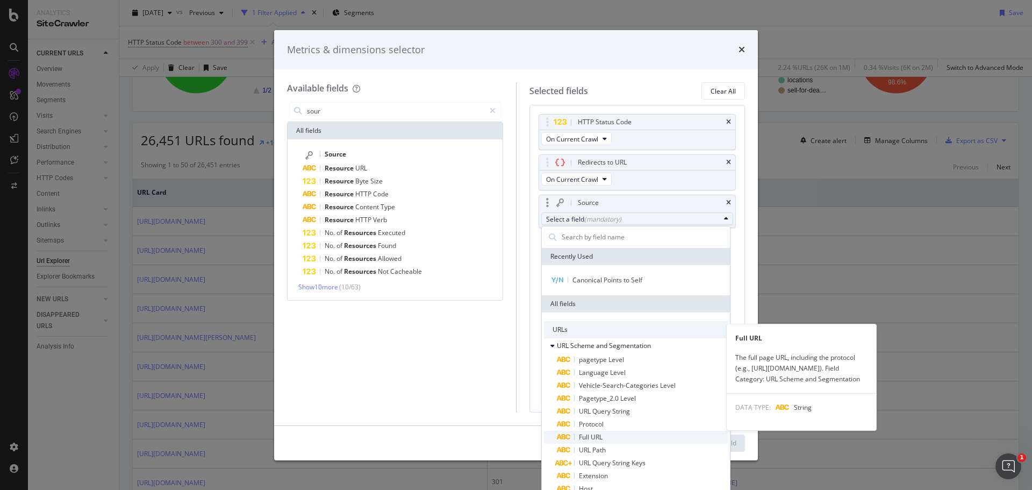
click at [596, 434] on span "Full URL" at bounding box center [591, 436] width 24 height 9
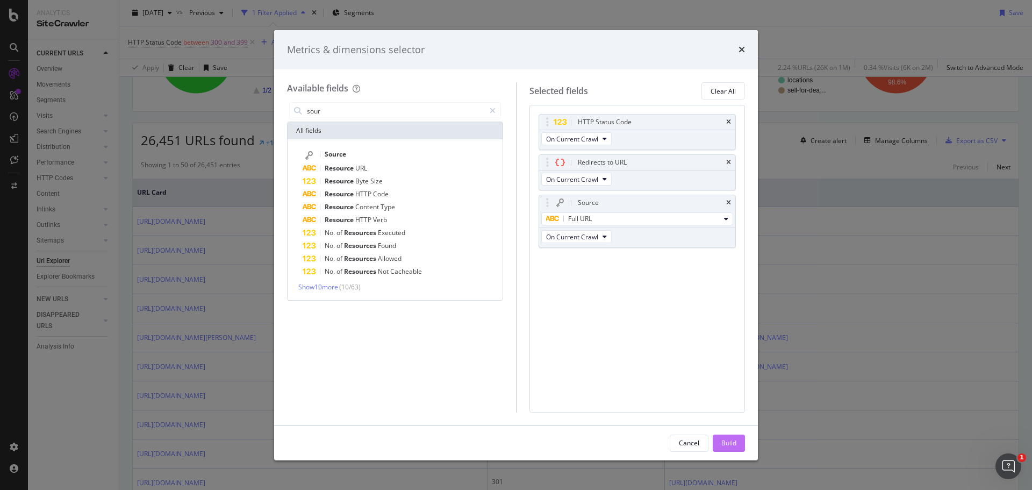
click at [733, 442] on div "Build" at bounding box center [728, 442] width 15 height 9
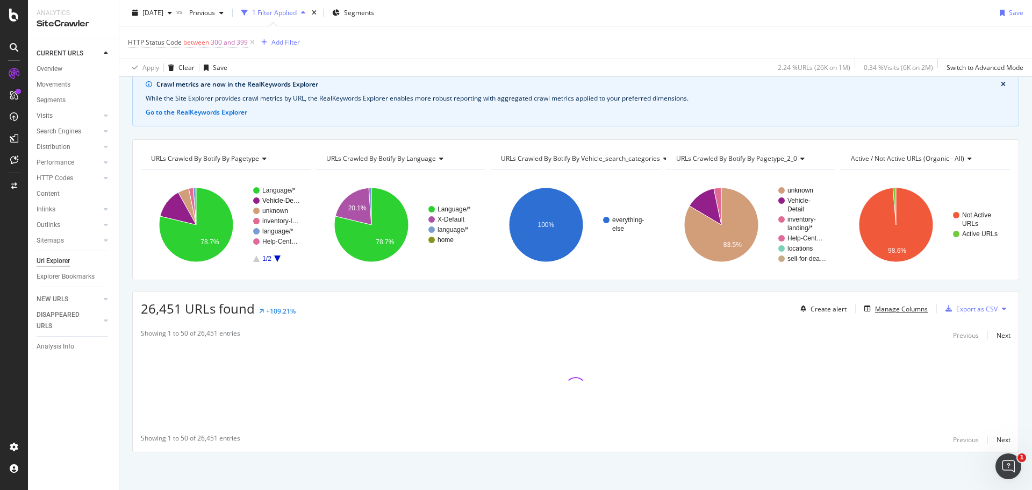
scroll to position [47, 0]
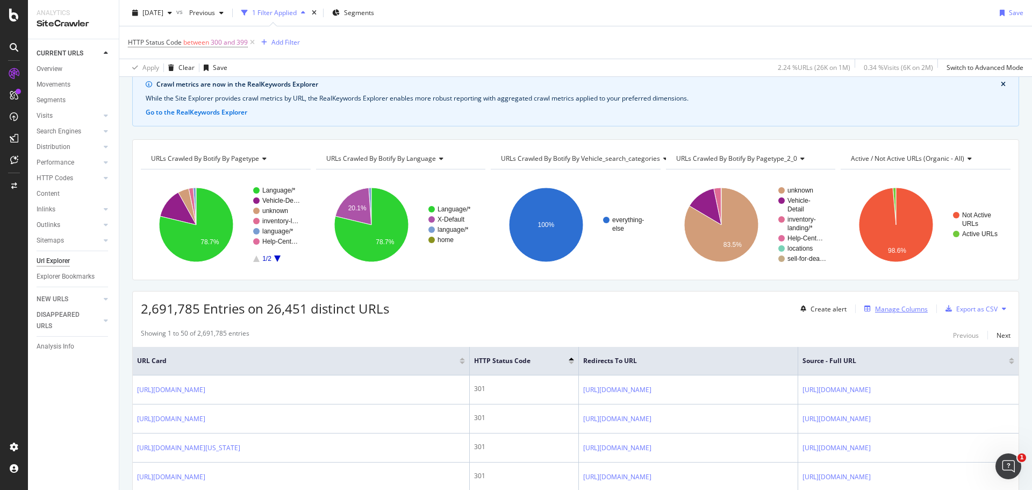
click at [900, 307] on div "Manage Columns" at bounding box center [901, 308] width 53 height 9
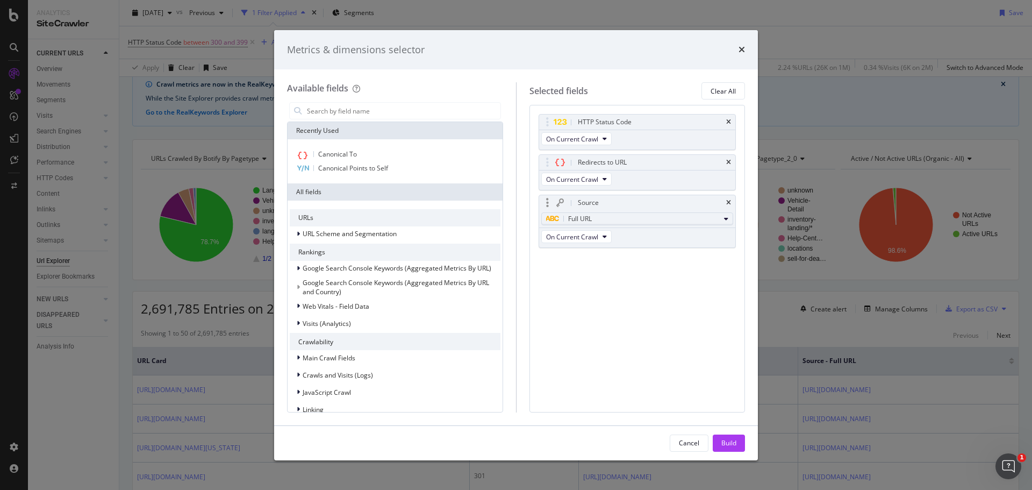
click at [622, 221] on div "Full URL" at bounding box center [633, 218] width 174 height 13
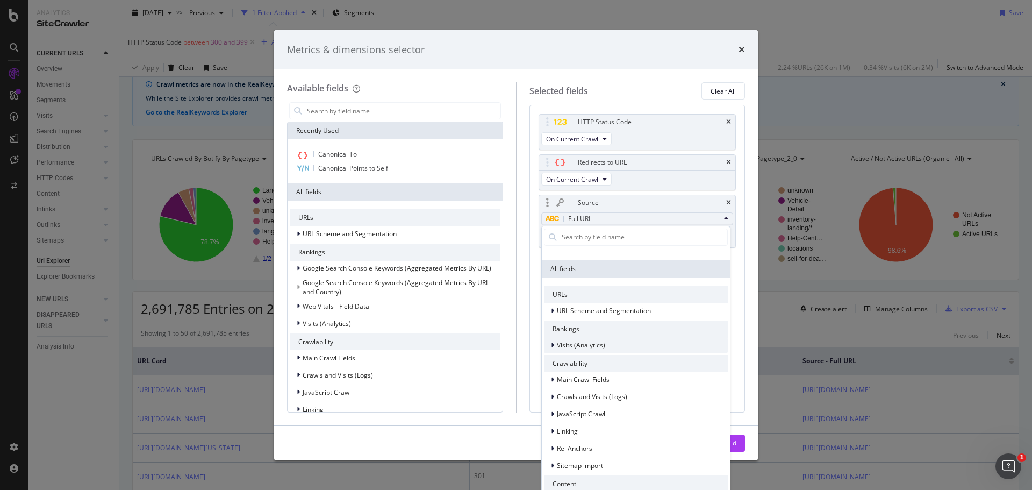
scroll to position [54, 0]
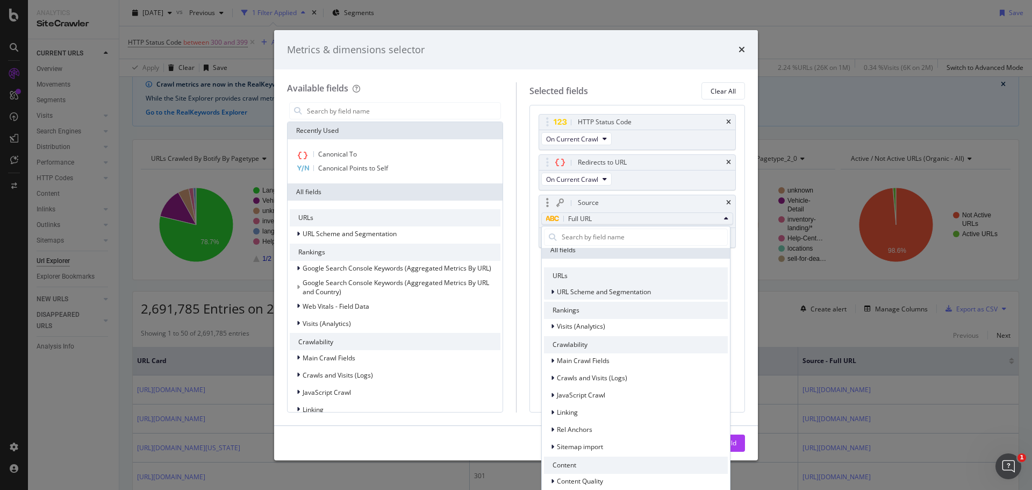
click at [605, 289] on span "URL Scheme and Segmentation" at bounding box center [604, 291] width 94 height 9
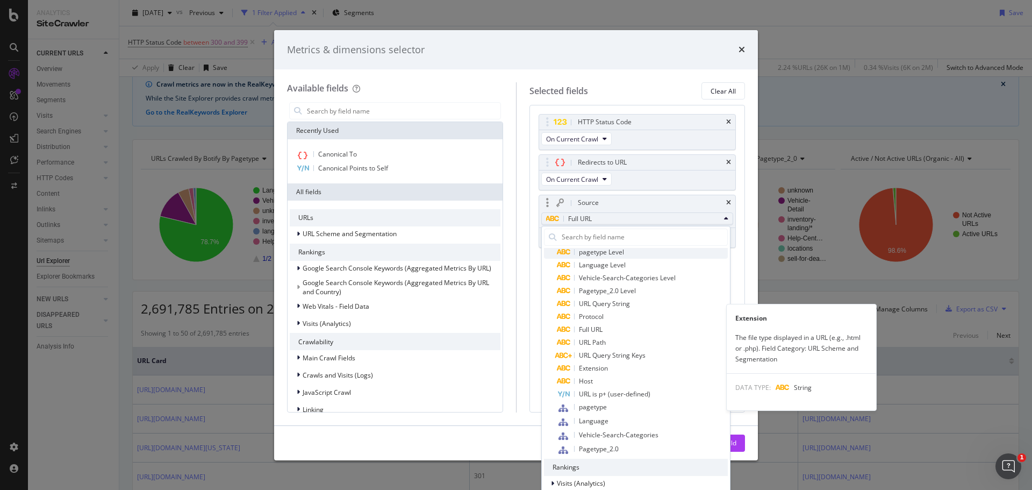
scroll to position [161, 0]
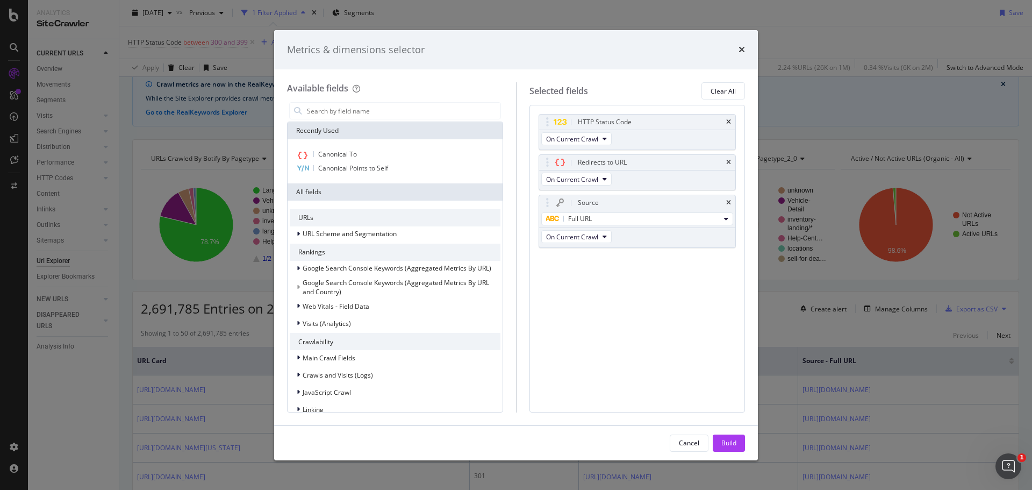
click at [810, 96] on div "Metrics & dimensions selector Available fields Recently Used Canonical To Canon…" at bounding box center [516, 245] width 1032 height 490
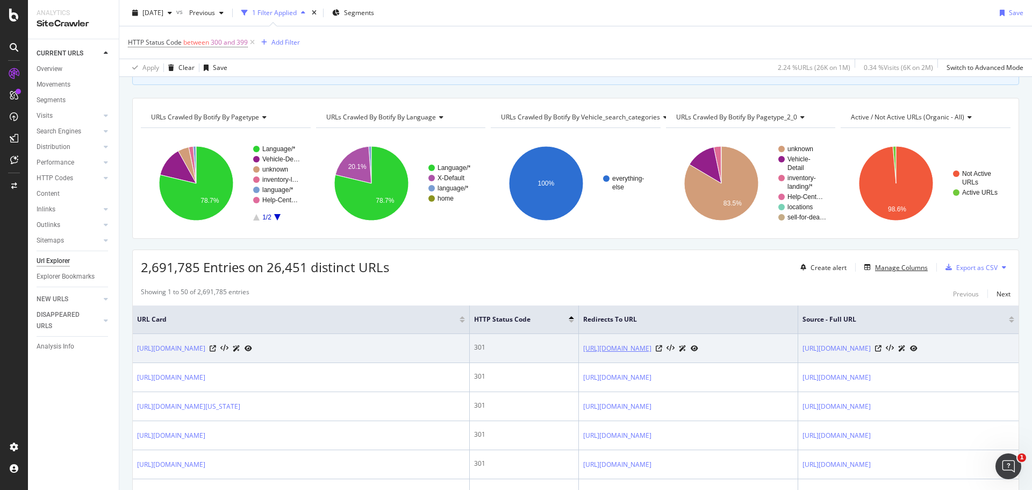
scroll to position [107, 0]
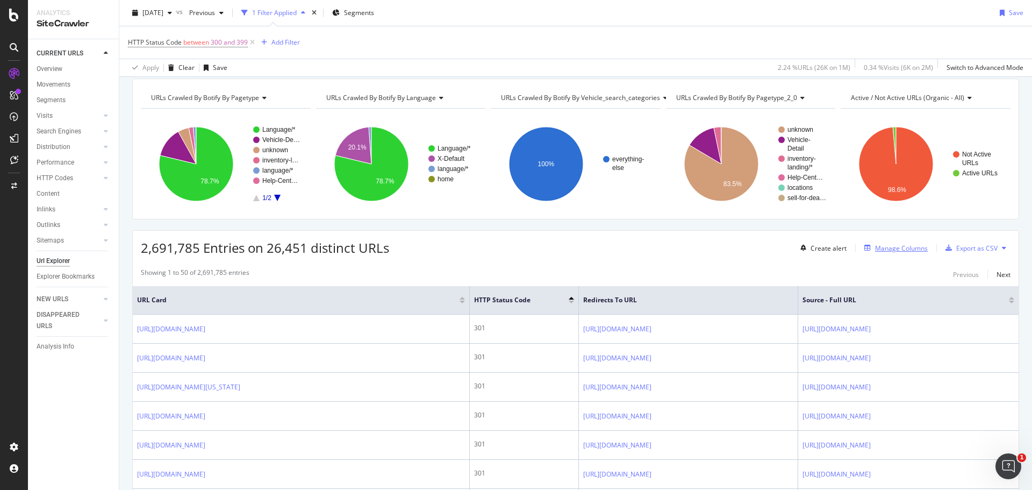
click at [887, 248] on div "Manage Columns" at bounding box center [901, 247] width 53 height 9
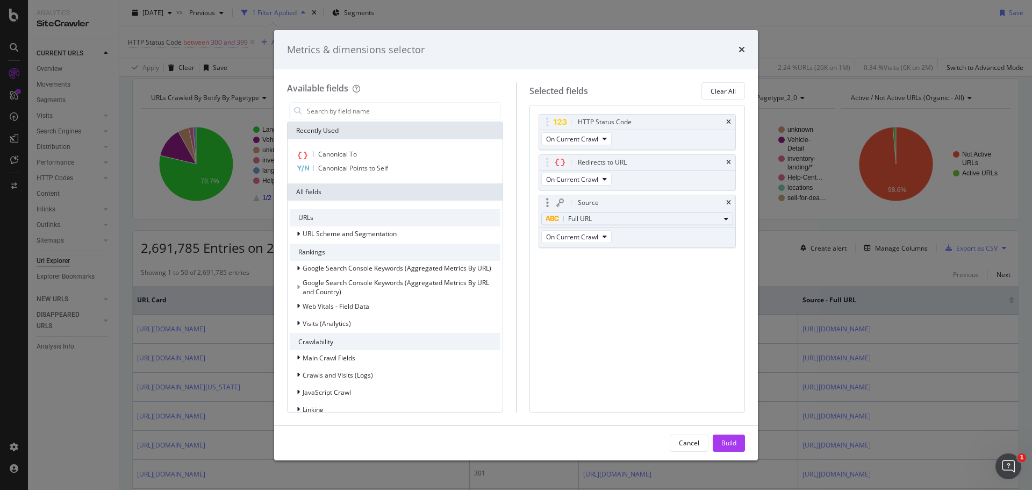
click at [579, 214] on span "Full URL" at bounding box center [580, 218] width 24 height 9
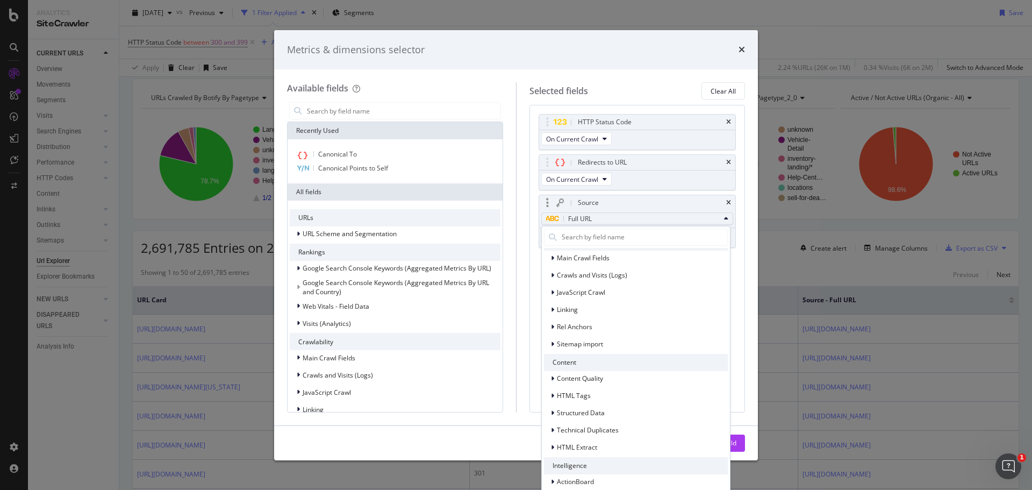
scroll to position [0, 0]
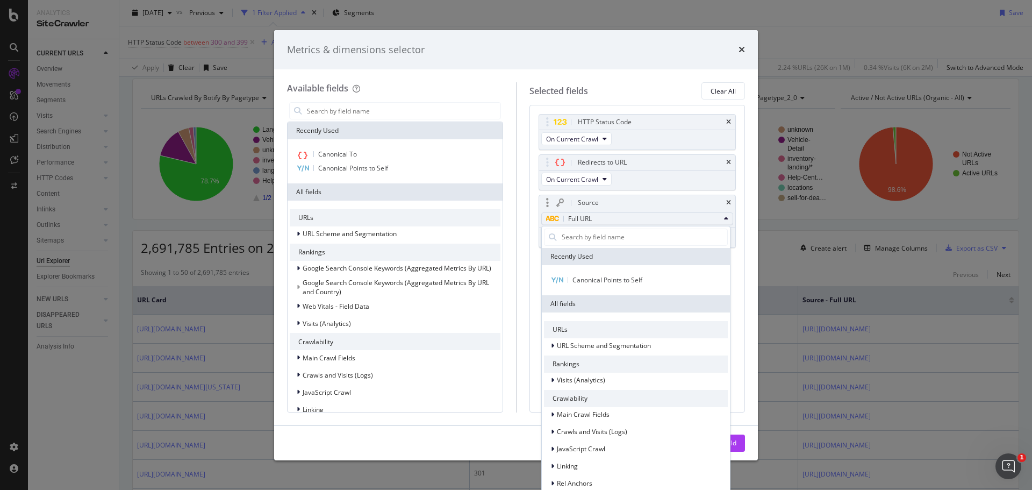
click at [622, 216] on div "Full URL" at bounding box center [633, 218] width 174 height 13
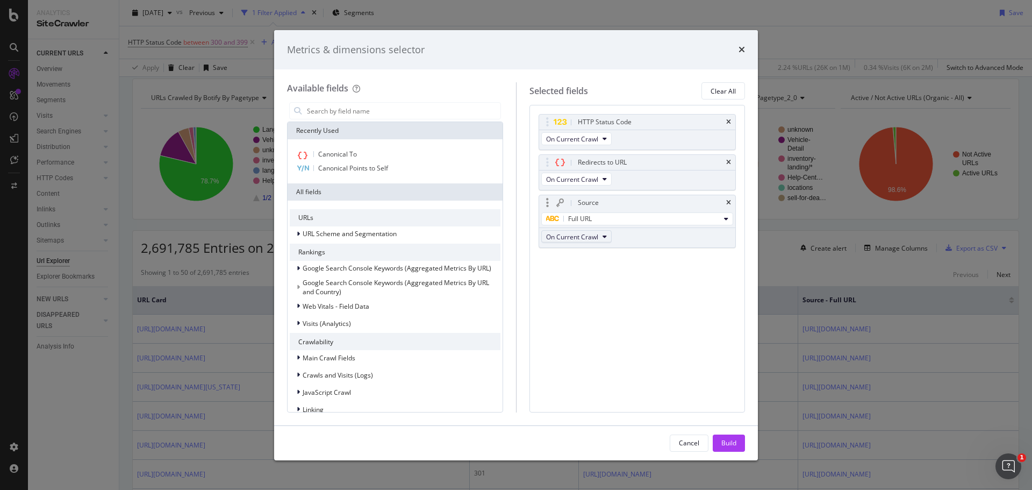
click at [598, 239] on span "On Current Crawl" at bounding box center [572, 236] width 52 height 9
click at [600, 239] on button "On Current Crawl" at bounding box center [576, 236] width 70 height 13
click at [606, 223] on div "Full URL" at bounding box center [633, 218] width 174 height 13
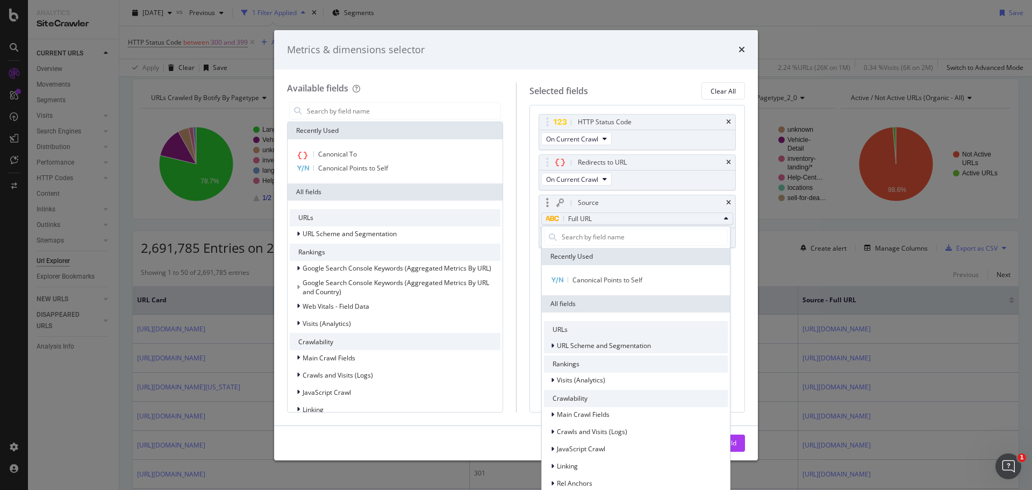
click at [615, 349] on span "URL Scheme and Segmentation" at bounding box center [604, 345] width 94 height 9
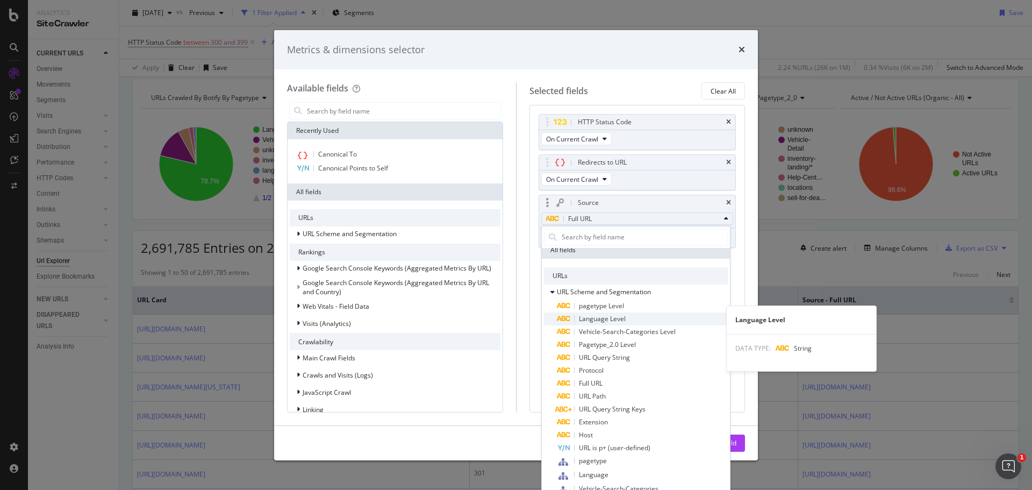
scroll to position [107, 0]
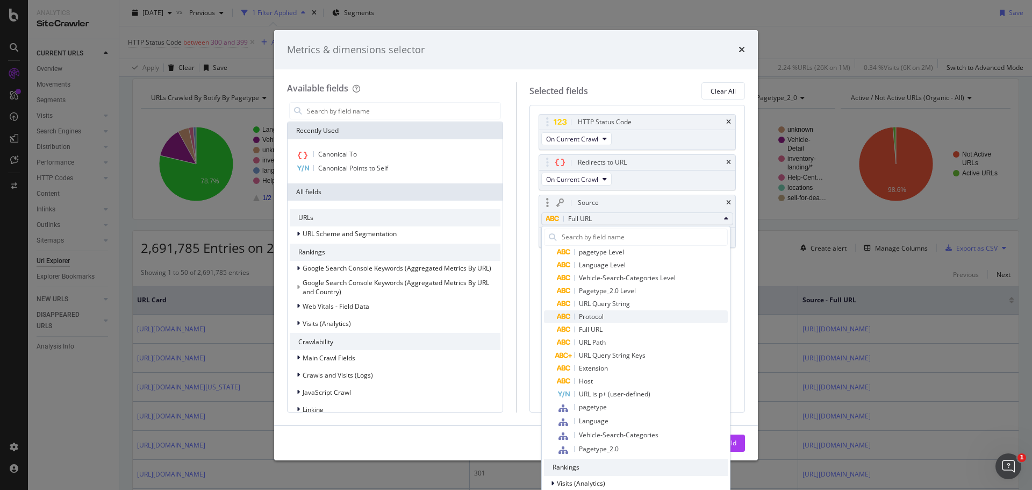
click at [633, 318] on span "Protocol" at bounding box center [642, 316] width 171 height 13
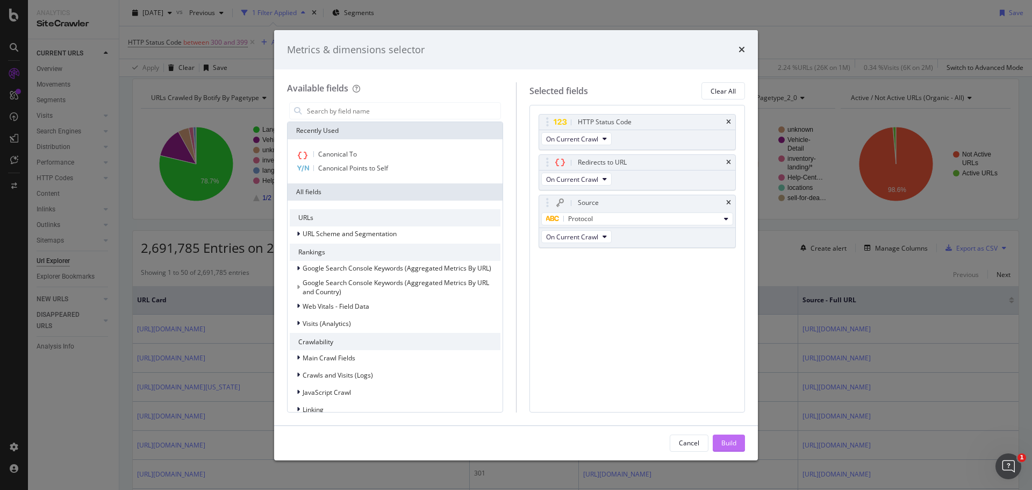
click at [723, 446] on div "Build" at bounding box center [728, 442] width 15 height 9
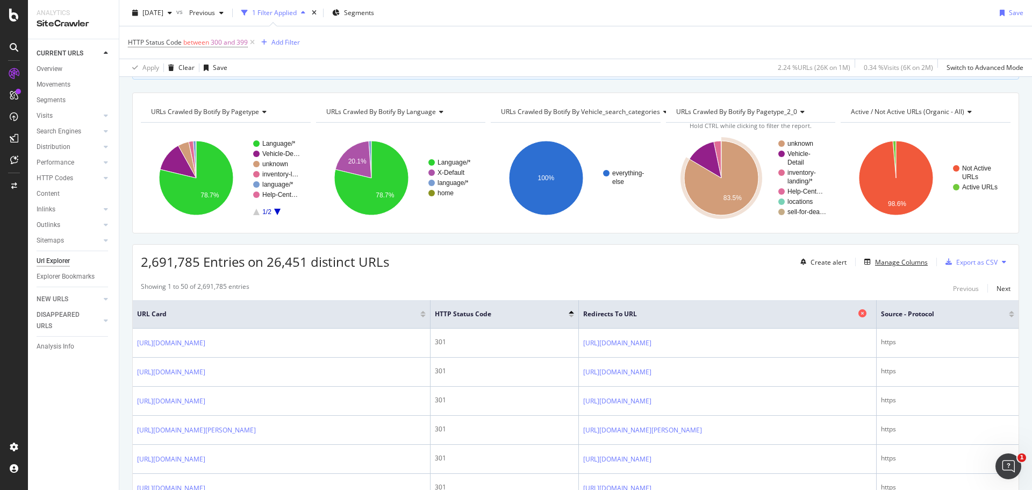
scroll to position [208, 0]
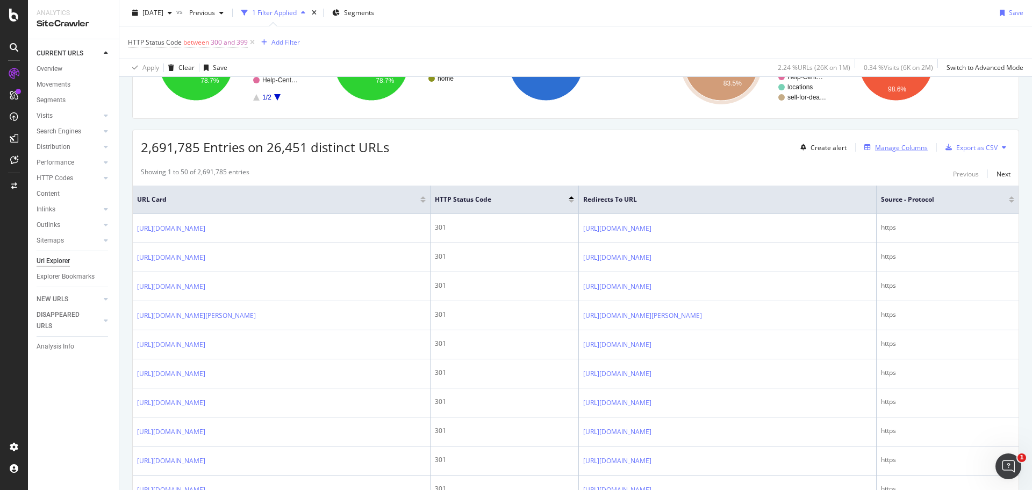
click at [902, 147] on div "Manage Columns" at bounding box center [901, 147] width 53 height 9
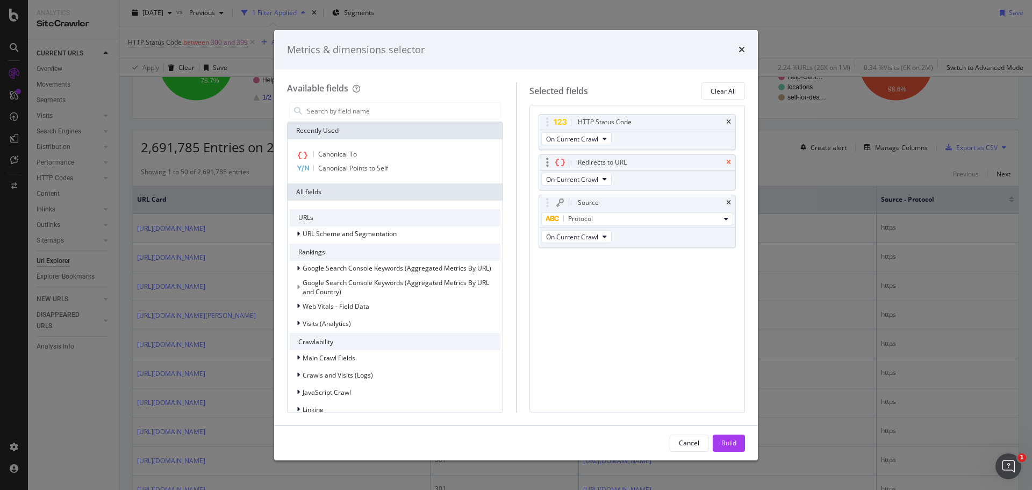
click at [728, 162] on icon "times" at bounding box center [728, 162] width 5 height 6
click at [656, 174] on div "Protocol" at bounding box center [633, 178] width 174 height 13
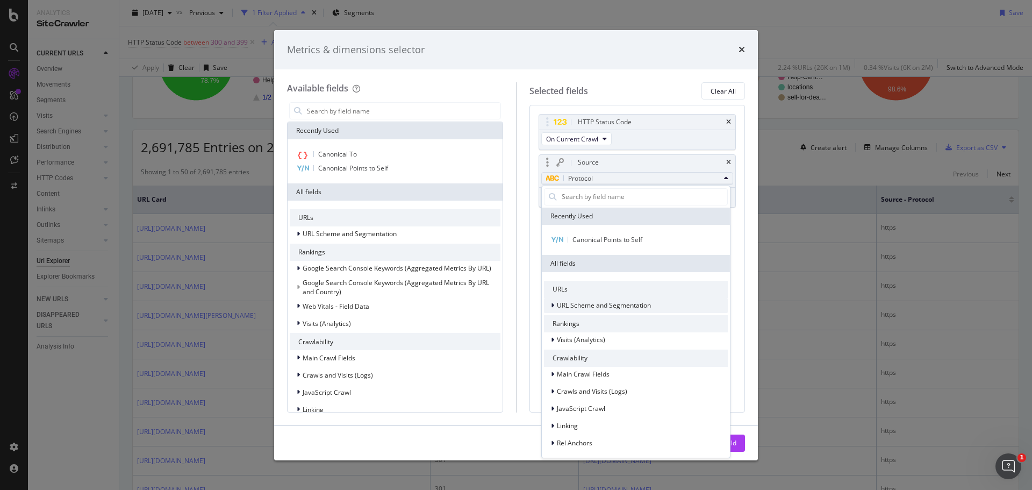
click at [584, 304] on span "URL Scheme and Segmentation" at bounding box center [604, 304] width 94 height 9
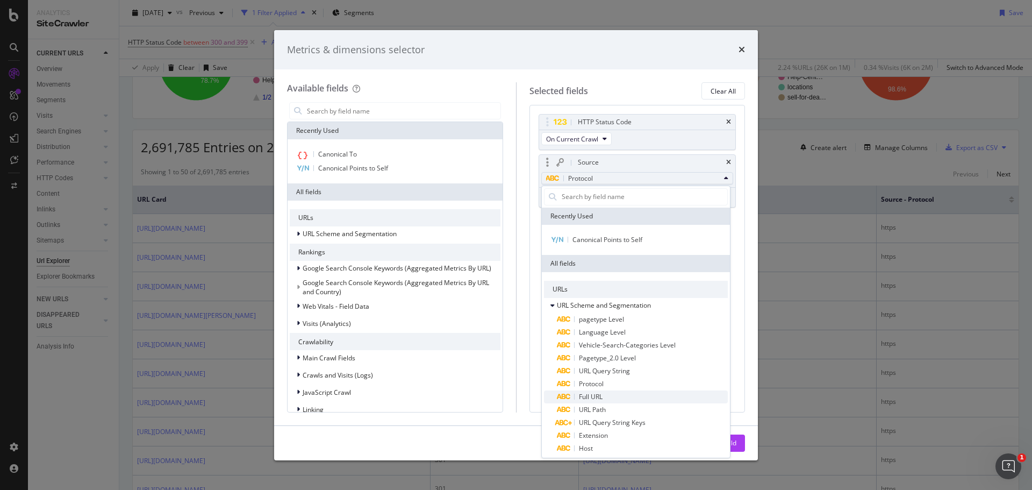
click at [609, 394] on span "Full URL" at bounding box center [642, 396] width 171 height 13
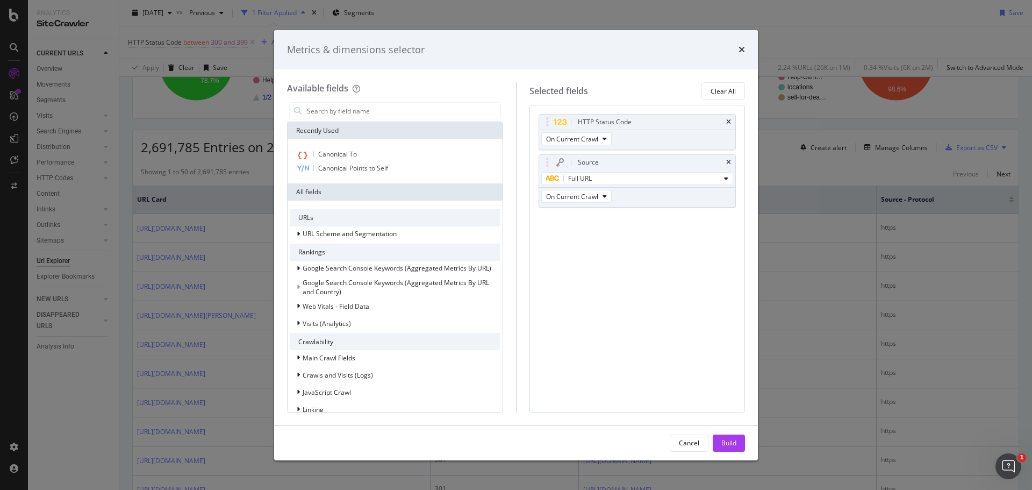
click at [738, 444] on button "Build" at bounding box center [729, 442] width 32 height 17
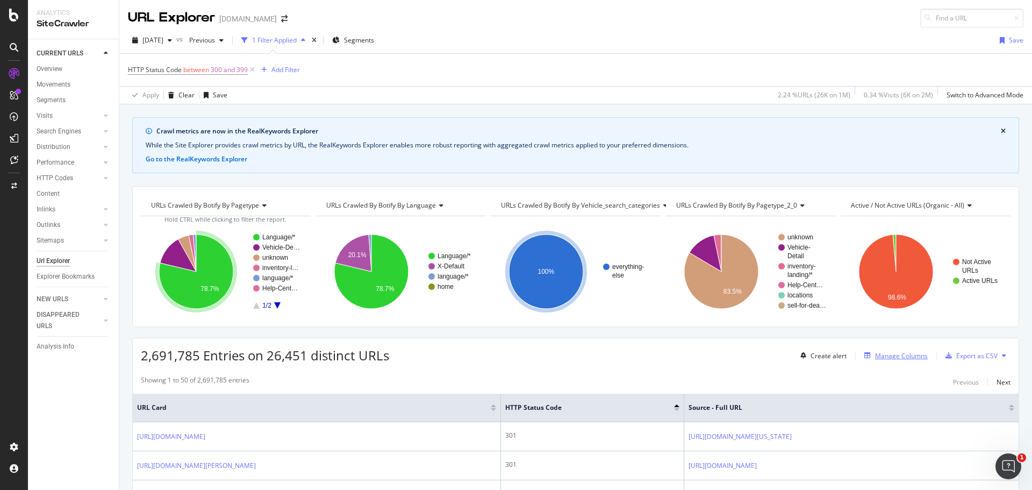
click at [897, 355] on div "Manage Columns" at bounding box center [901, 355] width 53 height 9
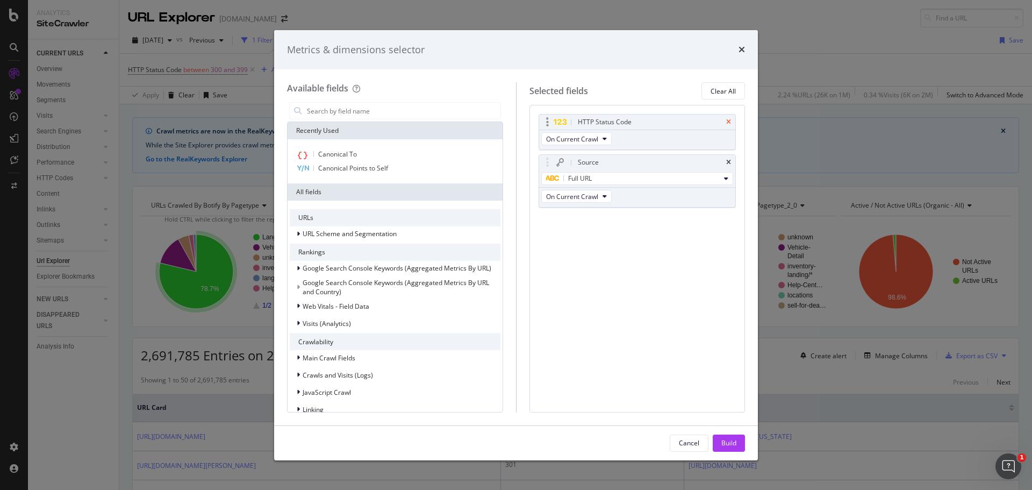
click at [727, 121] on icon "times" at bounding box center [728, 122] width 5 height 6
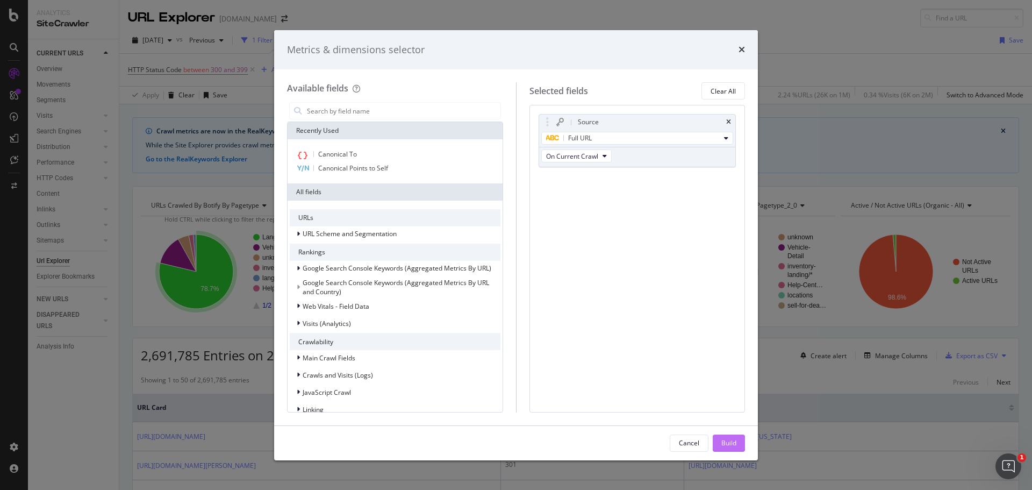
click at [728, 445] on div "Build" at bounding box center [728, 442] width 15 height 9
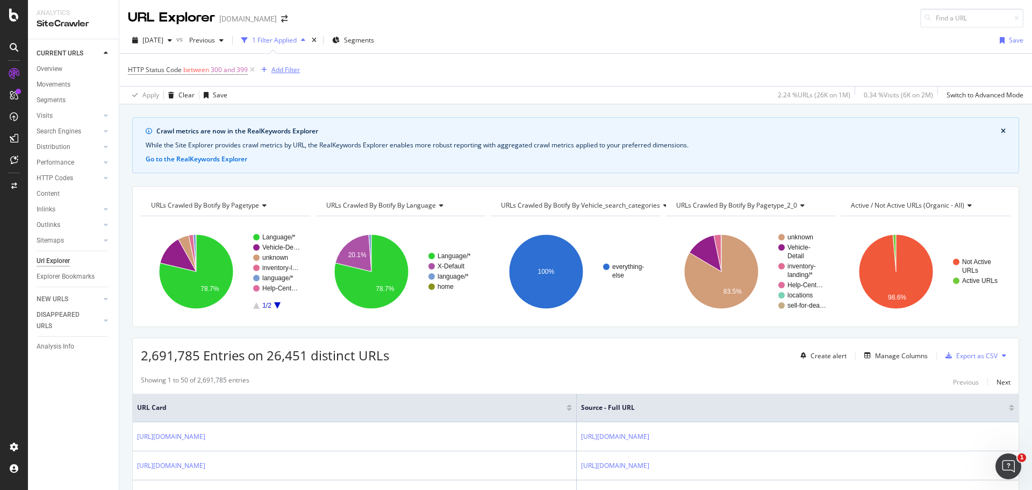
click at [280, 70] on div "Add Filter" at bounding box center [285, 69] width 28 height 9
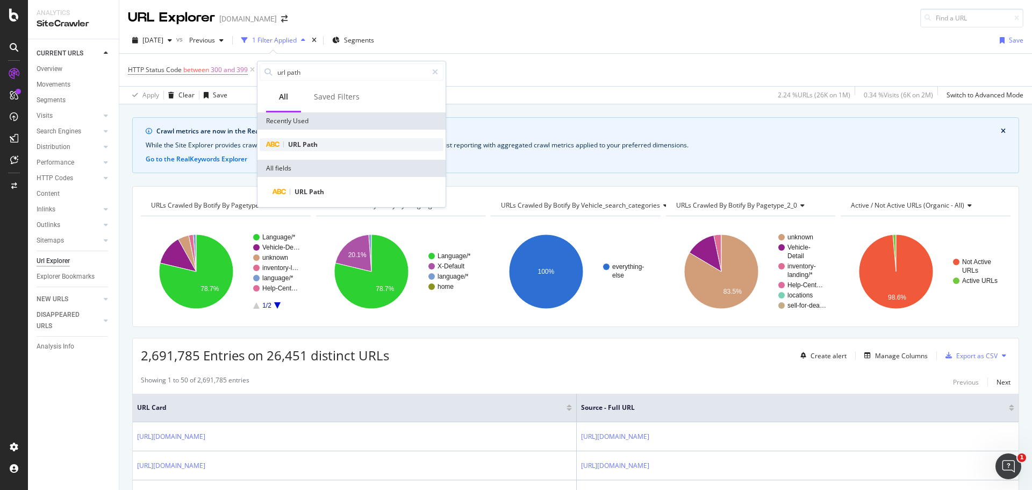
type input "url path"
click at [330, 148] on div "URL Path" at bounding box center [352, 144] width 184 height 13
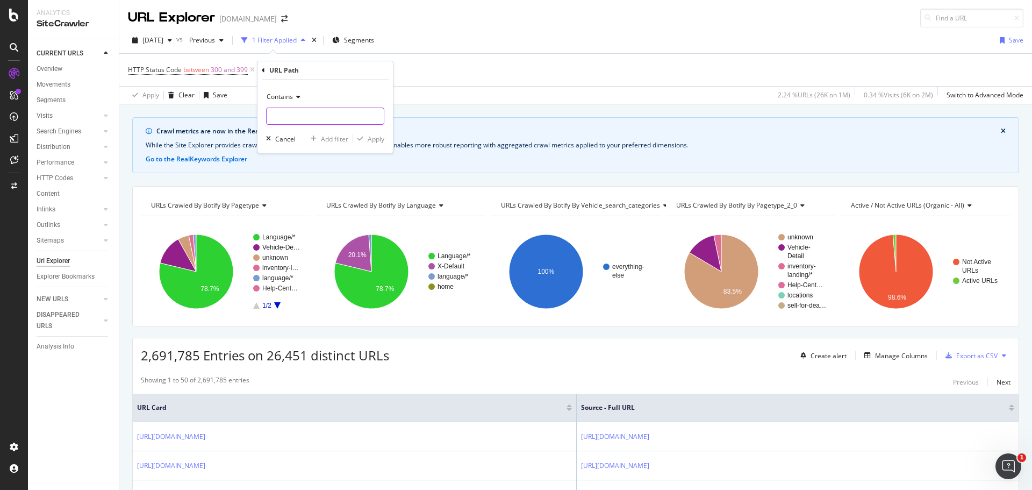
click at [335, 117] on input "text" at bounding box center [325, 115] width 117 height 17
type input "/lot/"
click at [370, 142] on div "Apply" at bounding box center [376, 138] width 17 height 9
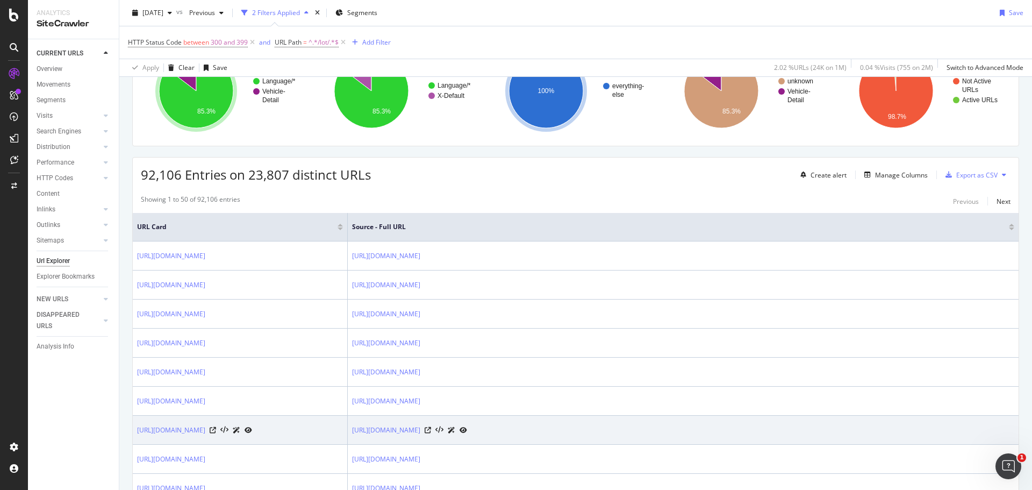
scroll to position [42, 0]
